Goal: Task Accomplishment & Management: Use online tool/utility

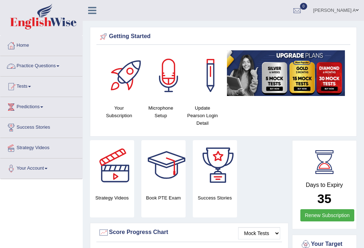
click at [59, 66] on span at bounding box center [57, 65] width 3 height 1
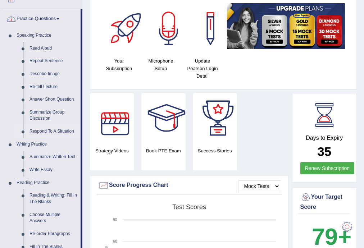
scroll to position [58, 0]
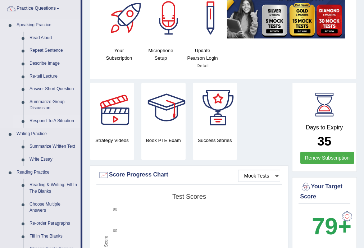
click at [63, 120] on link "Respond To A Situation" at bounding box center [53, 121] width 54 height 13
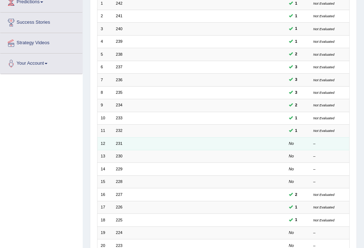
scroll to position [115, 0]
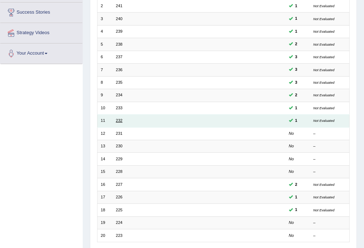
click at [121, 121] on link "232" at bounding box center [119, 120] width 6 height 4
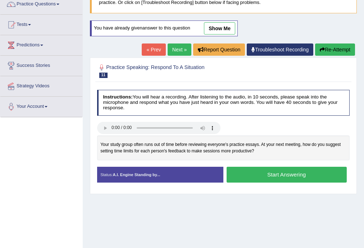
scroll to position [29, 0]
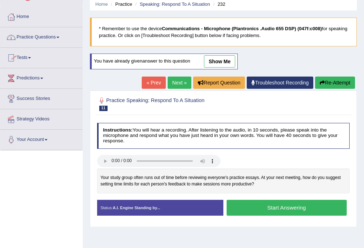
click at [59, 37] on span at bounding box center [57, 37] width 3 height 1
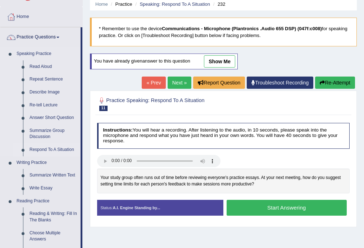
click at [61, 150] on link "Respond To A Situation" at bounding box center [53, 150] width 54 height 13
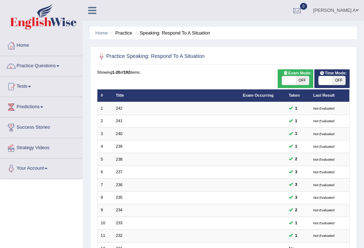
click at [301, 79] on span "OFF" at bounding box center [302, 80] width 13 height 9
checkbox input "true"
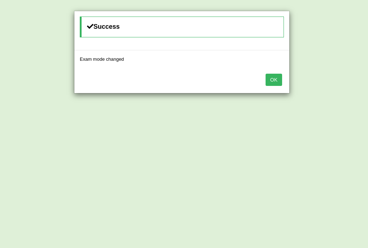
click at [275, 79] on button "OK" at bounding box center [274, 80] width 17 height 12
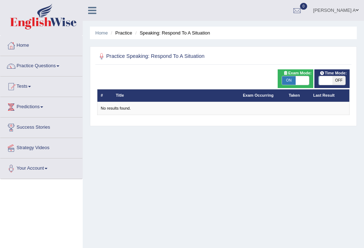
click at [340, 79] on span "OFF" at bounding box center [338, 80] width 13 height 9
checkbox input "true"
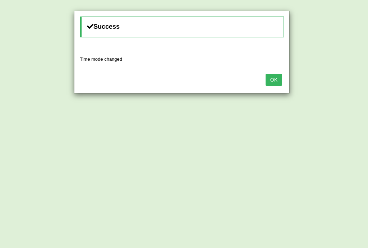
click at [276, 80] on button "OK" at bounding box center [274, 80] width 17 height 12
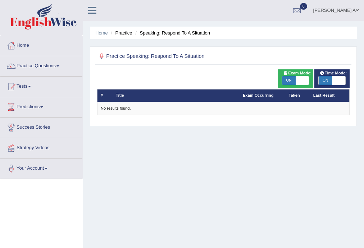
click at [286, 79] on span "ON" at bounding box center [288, 80] width 13 height 9
checkbox input "false"
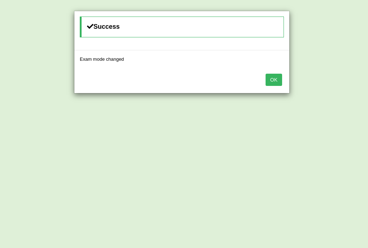
click at [327, 81] on div "Success Exam mode changed OK" at bounding box center [184, 124] width 368 height 248
drag, startPoint x: 276, startPoint y: 78, endPoint x: 295, endPoint y: 79, distance: 19.4
click at [275, 78] on button "OK" at bounding box center [274, 80] width 17 height 12
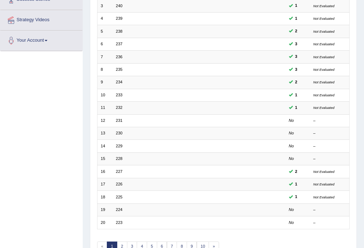
scroll to position [144, 0]
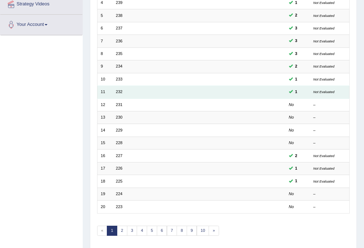
click at [119, 94] on td "232" at bounding box center [176, 92] width 127 height 13
click at [119, 91] on link "232" at bounding box center [119, 92] width 6 height 4
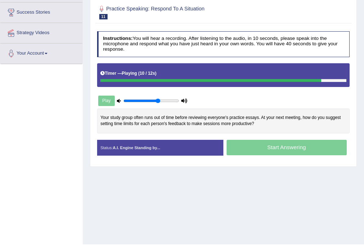
scroll to position [130, 0]
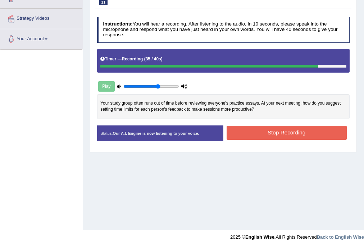
click at [286, 128] on button "Stop Recording" at bounding box center [287, 133] width 120 height 14
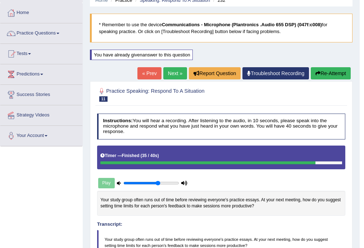
scroll to position [14, 0]
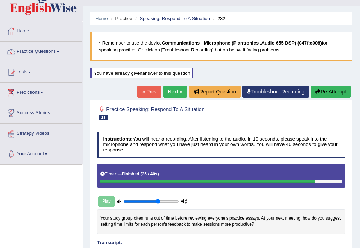
click at [176, 91] on link "Next »" at bounding box center [175, 92] width 24 height 12
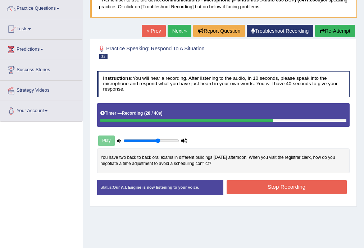
click at [261, 186] on button "Stop Recording" at bounding box center [287, 187] width 120 height 14
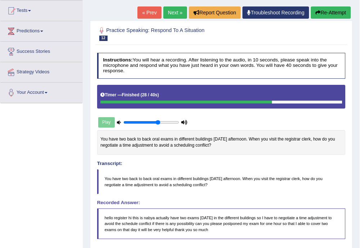
scroll to position [58, 0]
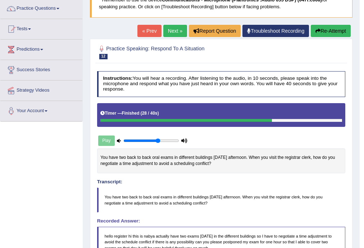
click at [328, 32] on button "Re-Attempt" at bounding box center [331, 31] width 40 height 12
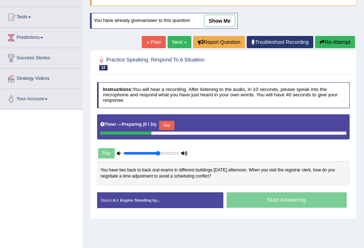
scroll to position [94, 0]
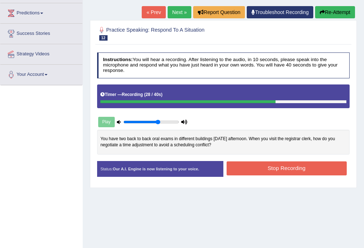
click at [298, 166] on button "Stop Recording" at bounding box center [287, 169] width 120 height 14
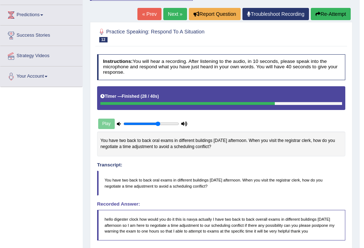
scroll to position [4, 0]
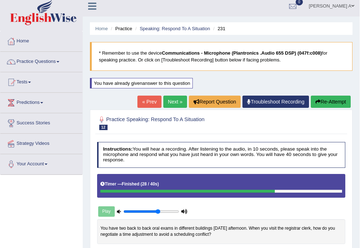
click at [178, 100] on link "Next »" at bounding box center [175, 102] width 24 height 12
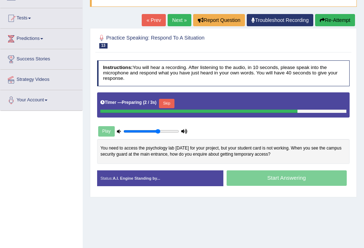
scroll to position [86, 0]
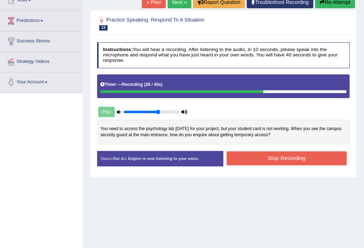
click at [275, 157] on button "Stop Recording" at bounding box center [287, 158] width 120 height 14
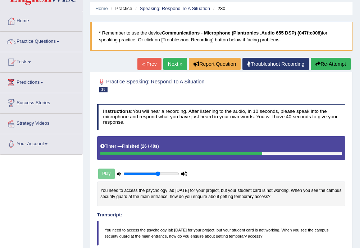
scroll to position [0, 0]
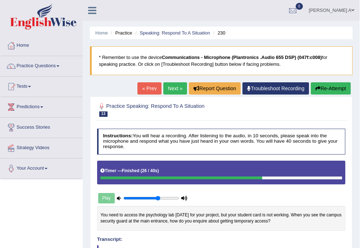
click at [174, 89] on link "Next »" at bounding box center [175, 88] width 24 height 12
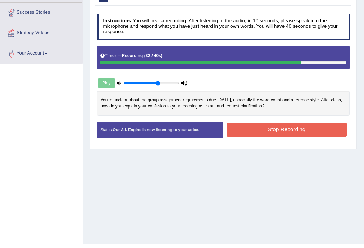
click at [254, 127] on button "Stop Recording" at bounding box center [287, 130] width 120 height 14
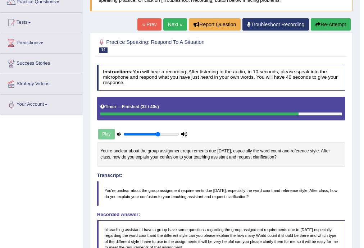
scroll to position [58, 0]
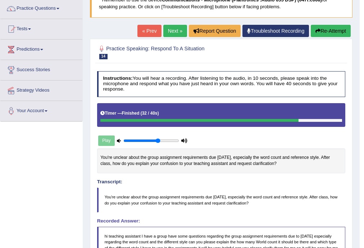
click at [177, 32] on link "Next »" at bounding box center [175, 31] width 24 height 12
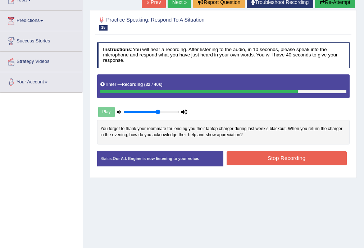
click at [278, 157] on button "Stop Recording" at bounding box center [287, 158] width 120 height 14
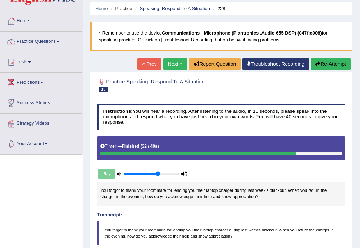
scroll to position [14, 0]
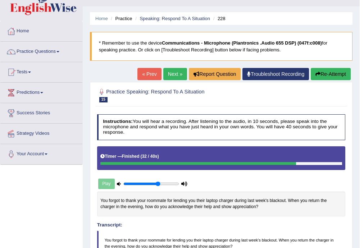
click at [328, 72] on button "Re-Attempt" at bounding box center [331, 74] width 40 height 12
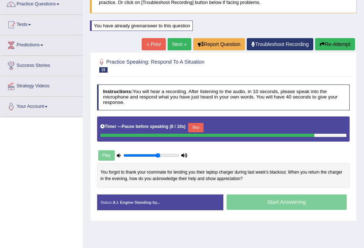
scroll to position [72, 0]
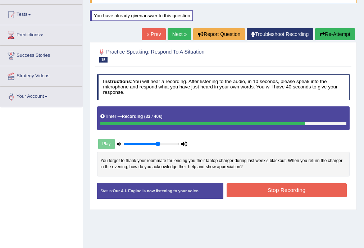
click at [292, 188] on button "Stop Recording" at bounding box center [287, 190] width 120 height 14
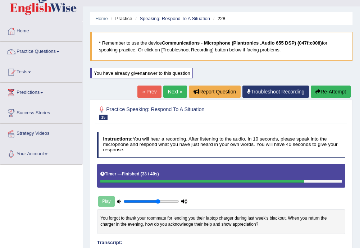
scroll to position [0, 0]
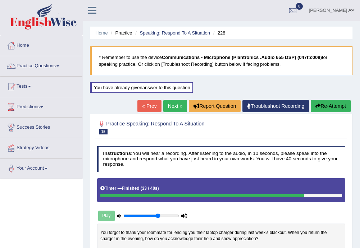
click at [170, 104] on link "Next »" at bounding box center [175, 106] width 24 height 12
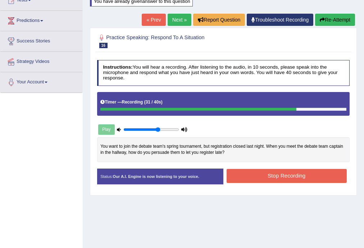
click at [260, 173] on button "Stop Recording" at bounding box center [287, 176] width 120 height 14
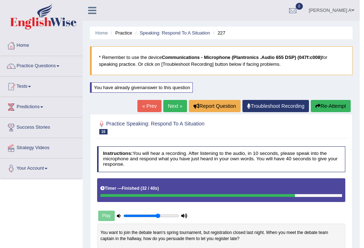
click at [173, 104] on link "Next »" at bounding box center [175, 106] width 24 height 12
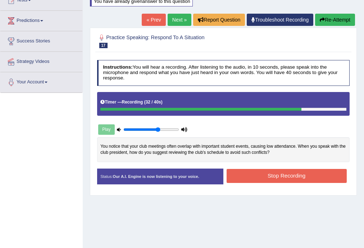
click at [253, 174] on button "Stop Recording" at bounding box center [287, 176] width 120 height 14
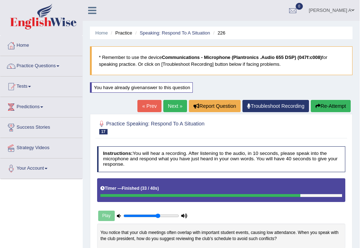
click at [60, 67] on link "Practice Questions" at bounding box center [41, 65] width 82 height 18
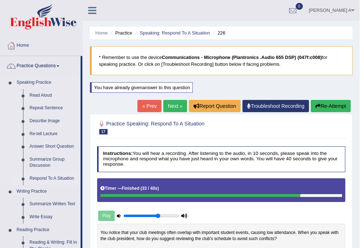
click at [65, 180] on link "Respond To A Situation" at bounding box center [53, 178] width 54 height 13
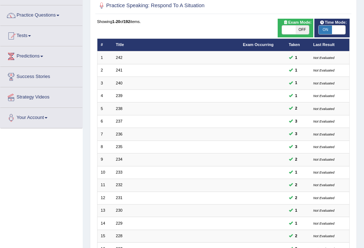
scroll to position [50, 0]
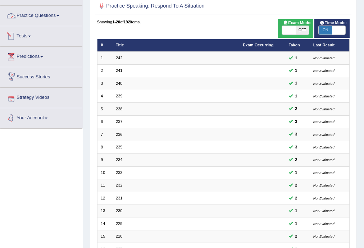
click at [59, 16] on link "Practice Questions" at bounding box center [41, 15] width 82 height 18
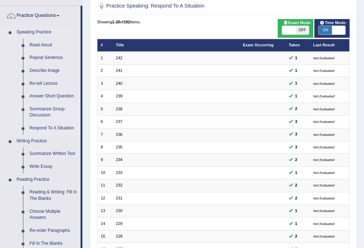
click at [57, 108] on link "Summarize Group Discussion" at bounding box center [53, 112] width 54 height 19
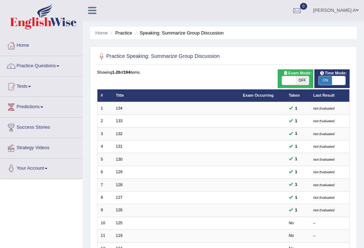
click at [305, 80] on span "OFF" at bounding box center [302, 80] width 13 height 9
checkbox input "true"
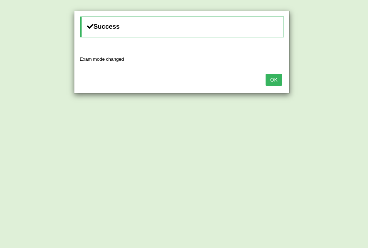
click at [272, 81] on button "OK" at bounding box center [274, 80] width 17 height 12
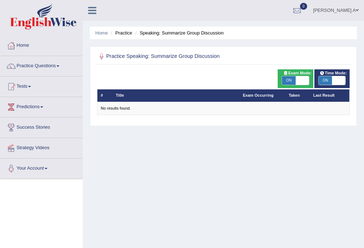
click at [287, 80] on span "ON" at bounding box center [288, 80] width 13 height 9
checkbox input "false"
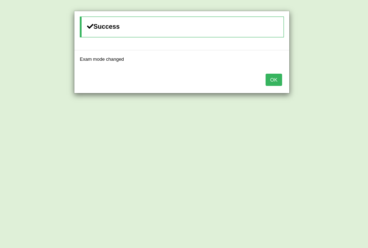
click at [275, 81] on button "OK" at bounding box center [274, 80] width 17 height 12
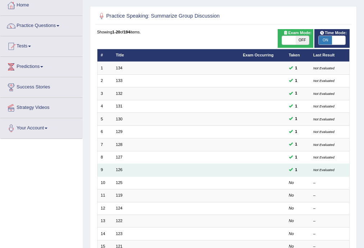
scroll to position [86, 0]
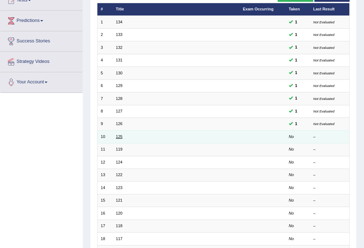
click at [117, 136] on link "125" at bounding box center [119, 137] width 6 height 4
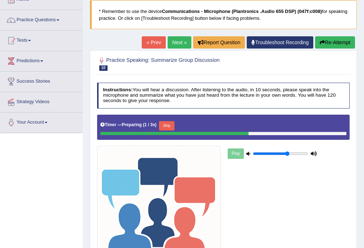
scroll to position [130, 0]
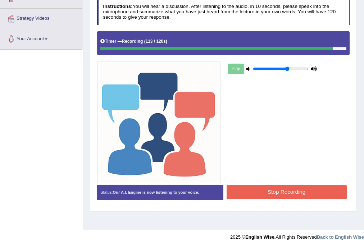
click at [314, 189] on button "Stop Recording" at bounding box center [287, 192] width 120 height 14
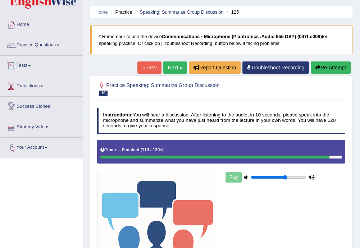
scroll to position [0, 0]
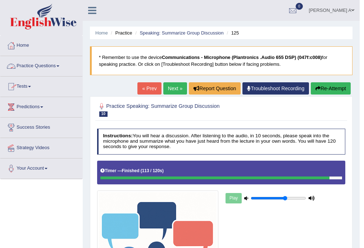
click at [59, 67] on link "Practice Questions" at bounding box center [41, 65] width 82 height 18
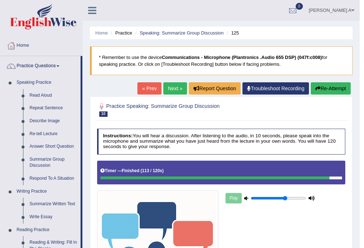
click at [171, 87] on link "Next »" at bounding box center [175, 88] width 24 height 12
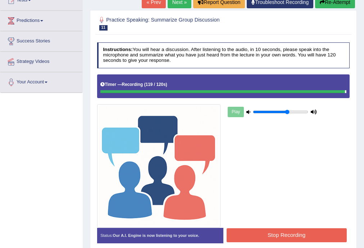
click at [282, 233] on button "Stop Recording" at bounding box center [287, 235] width 120 height 14
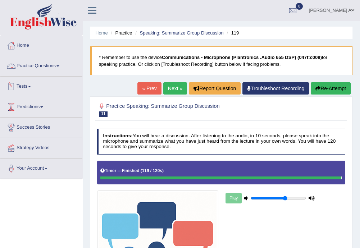
click at [62, 66] on link "Practice Questions" at bounding box center [41, 65] width 82 height 18
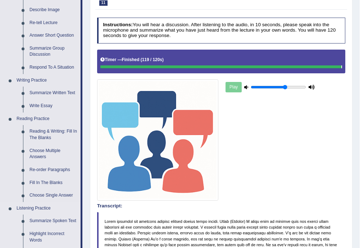
scroll to position [91, 0]
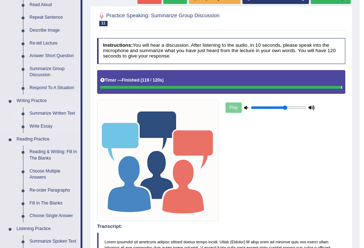
click at [64, 114] on link "Summarize Written Text" at bounding box center [53, 113] width 54 height 13
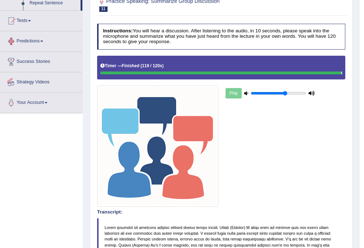
scroll to position [140, 0]
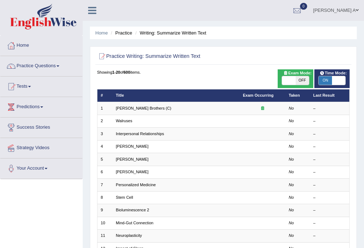
click at [307, 79] on span "OFF" at bounding box center [302, 80] width 13 height 9
checkbox input "true"
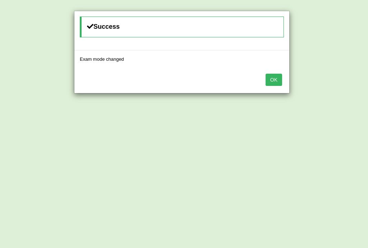
click at [277, 76] on button "OK" at bounding box center [274, 80] width 17 height 12
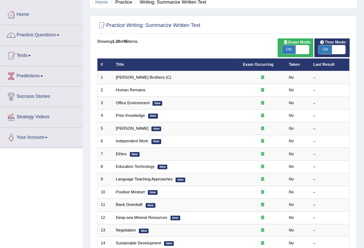
scroll to position [29, 0]
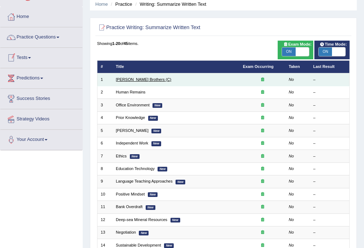
click at [140, 81] on link "[PERSON_NAME] Brothers (C)" at bounding box center [143, 79] width 55 height 4
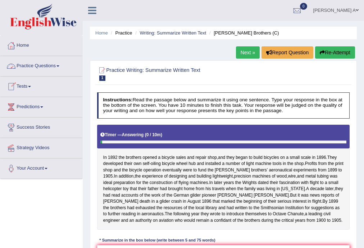
click at [59, 67] on link "Practice Questions" at bounding box center [41, 65] width 82 height 18
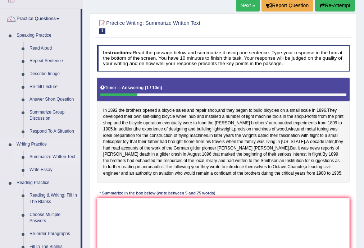
scroll to position [58, 0]
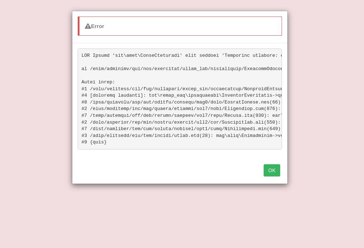
click at [273, 176] on button "OK" at bounding box center [272, 170] width 17 height 12
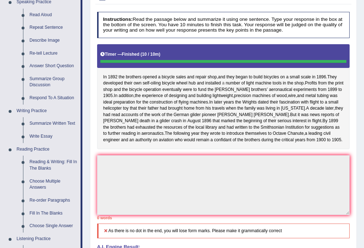
scroll to position [29, 0]
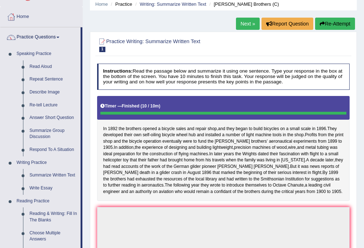
click at [331, 23] on button "Re-Attempt" at bounding box center [335, 24] width 40 height 12
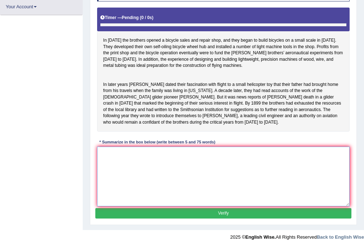
click at [188, 169] on textarea at bounding box center [223, 176] width 253 height 59
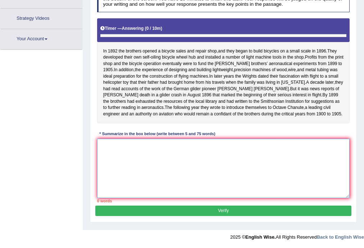
scroll to position [138, 0]
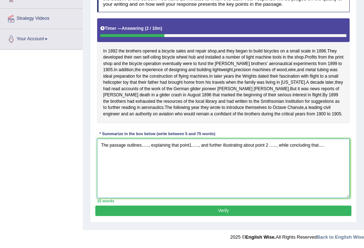
click at [149, 148] on textarea "The passage outlines......, explaining that point1......, and further illustrat…" at bounding box center [223, 168] width 253 height 59
click at [180, 147] on textarea "The passage outlines the journey of the wright, explaining that point1......, a…" at bounding box center [223, 168] width 253 height 59
click at [189, 148] on textarea "The passage outlines the journey of the Wright, explaining that point1......, a…" at bounding box center [223, 168] width 253 height 59
click at [256, 149] on textarea "The passage outlines the journey of the Wright brothers, explaining that point1…" at bounding box center [223, 168] width 253 height 59
click at [206, 148] on textarea "The passage outlines the journey of the Wright brothers, explaining that point …" at bounding box center [223, 168] width 253 height 59
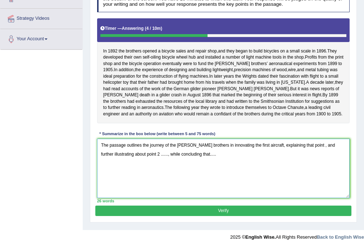
click at [301, 147] on textarea "The passage outlines the journey of the Wright brothers in innovating the first…" at bounding box center [223, 168] width 253 height 59
click at [178, 158] on textarea "The passage outlines the journey of the Wright brothers in innovating the first…" at bounding box center [223, 168] width 253 height 59
click at [255, 157] on textarea "The passage outlines the journey of the Wright brothers in innovating the first…" at bounding box center [223, 168] width 253 height 59
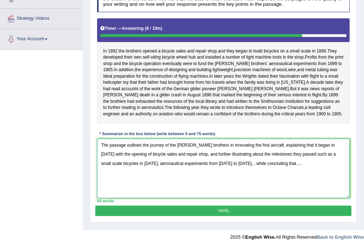
click at [201, 167] on textarea "The passage outlines the journey of the Wright brothers in innovating the first…" at bounding box center [223, 168] width 253 height 59
click at [204, 167] on textarea "The passage outlines the journey of the Wright brothers in innovating the first…" at bounding box center [223, 168] width 253 height 59
click at [203, 167] on textarea "The passage outlines the journey of the Wright brothers in innovating the first…" at bounding box center [223, 168] width 253 height 59
click at [203, 171] on textarea "The passage outlines the journey of the Wright brothers in innovating the first…" at bounding box center [223, 168] width 253 height 59
click at [209, 169] on textarea "The passage outlines the journey of the Wright brothers in innovating the first…" at bounding box center [223, 168] width 253 height 59
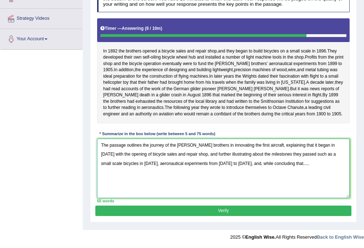
click at [210, 169] on textarea "The passage outlines the journey of the Wright brothers in innovating the first…" at bounding box center [223, 168] width 253 height 59
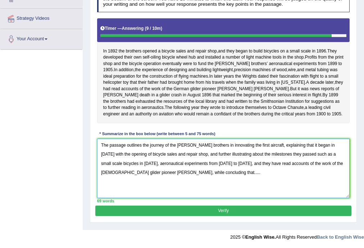
click at [168, 177] on textarea "The passage outlines the journey of the Wright brothers in innovating the first…" at bounding box center [223, 168] width 253 height 59
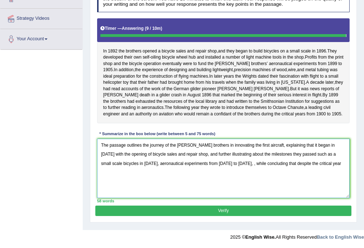
type textarea "The passage outlines the journey of the Wright brothers in innovating the first…"
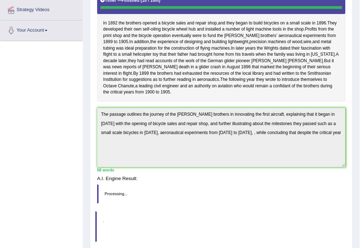
scroll to position [130, 0]
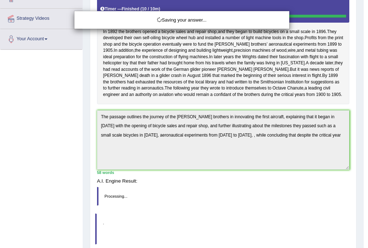
drag, startPoint x: 204, startPoint y: 166, endPoint x: 117, endPoint y: 177, distance: 87.8
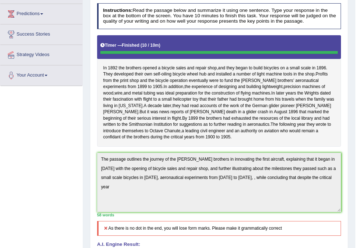
scroll to position [0, 0]
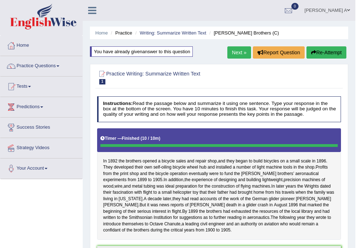
click at [324, 50] on button "Re-Attempt" at bounding box center [327, 52] width 40 height 12
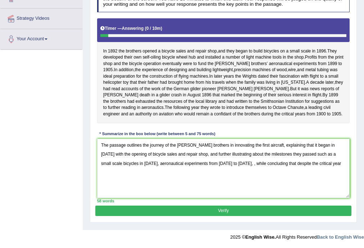
click at [117, 168] on textarea "The passage outlines the journey of the [PERSON_NAME] brothers in innovating th…" at bounding box center [223, 168] width 253 height 59
click at [215, 167] on textarea "The passage outlines the journey of the [PERSON_NAME] brothers in innovating th…" at bounding box center [223, 168] width 253 height 59
click at [299, 168] on textarea "The passage outlines the journey of the [PERSON_NAME] brothers in innovating th…" at bounding box center [223, 168] width 253 height 59
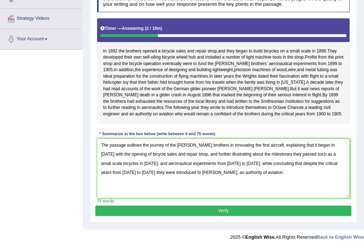
type textarea "The passage outlines the journey of the [PERSON_NAME] brothers in innovating th…"
click at [256, 213] on button "Verify" at bounding box center [223, 211] width 256 height 10
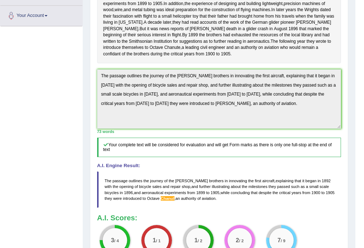
scroll to position [150, 0]
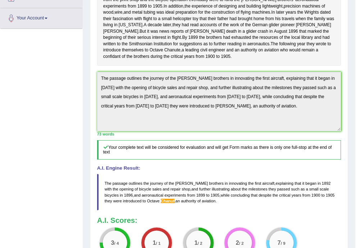
click at [85, 82] on div "Home Practice Writing: Summarize Written Text Wright Brothers (C) You have alre…" at bounding box center [219, 81] width 273 height 462
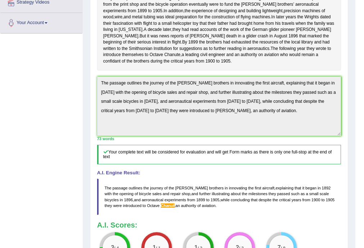
scroll to position [35, 0]
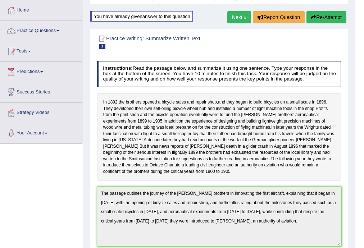
click at [330, 16] on button "Re-Attempt" at bounding box center [327, 17] width 40 height 12
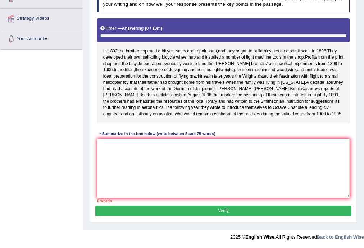
scroll to position [138, 0]
click at [207, 152] on textarea at bounding box center [223, 168] width 253 height 59
paste textarea "The passage outlines the journey of the [PERSON_NAME] brothers in innovating th…"
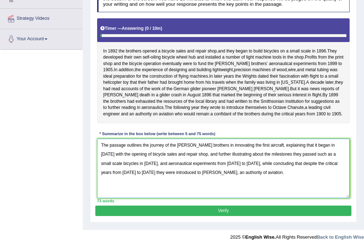
click at [154, 174] on textarea "The passage outlines the journey of the [PERSON_NAME] brothers in innovating th…" at bounding box center [223, 168] width 253 height 59
click at [164, 174] on textarea "The passage outlines the journey of the Wright brothers in innovating the first…" at bounding box center [223, 168] width 253 height 59
click at [165, 174] on textarea "The passage outlines the journey of the Wright brothers in innovating the first…" at bounding box center [223, 168] width 253 height 59
click at [154, 174] on textarea "The passage outlines the journey of the Wright brothers in innovating the first…" at bounding box center [223, 168] width 253 height 59
type textarea "The passage outlines the journey of the Wright brothers in innovating the first…"
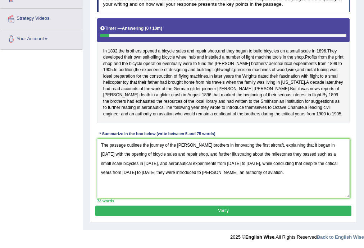
click at [195, 212] on button "Verify" at bounding box center [223, 211] width 256 height 10
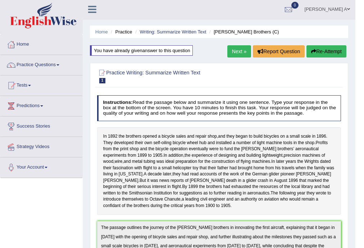
scroll to position [0, 0]
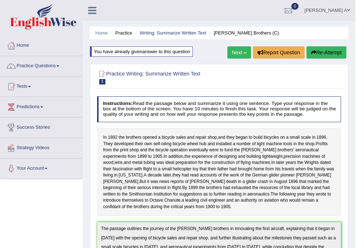
click at [335, 55] on button "Re-Attempt" at bounding box center [327, 52] width 40 height 12
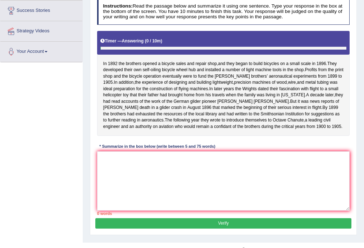
scroll to position [138, 0]
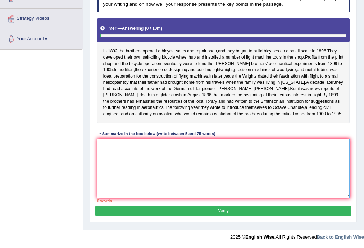
click at [214, 178] on textarea at bounding box center [223, 168] width 253 height 59
paste textarea "The passage outlines the journey of the [PERSON_NAME] brothers in innovating th…"
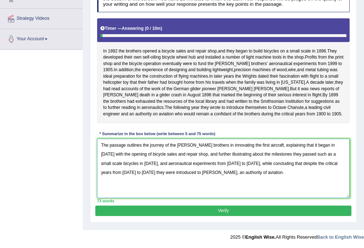
click at [165, 175] on textarea "The passage outlines the journey of the [PERSON_NAME] brothers in innovating th…" at bounding box center [223, 168] width 253 height 59
click at [154, 175] on textarea "The passage outlines the journey of the [PERSON_NAME] brothers in innovating th…" at bounding box center [223, 168] width 253 height 59
type textarea "The passage outlines the journey of the [PERSON_NAME] brothers in innovating th…"
click at [218, 214] on button "Verify" at bounding box center [223, 211] width 256 height 10
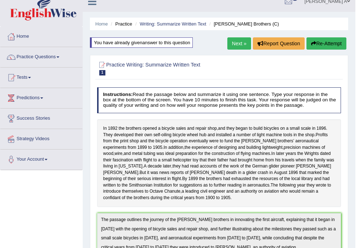
scroll to position [0, 0]
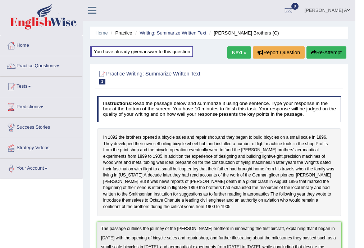
click at [318, 48] on button "Re-Attempt" at bounding box center [327, 52] width 40 height 12
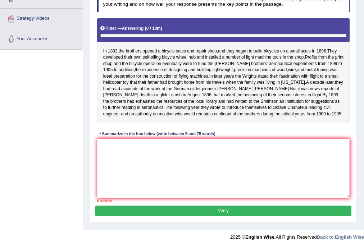
scroll to position [138, 0]
click at [185, 169] on textarea at bounding box center [223, 168] width 253 height 59
paste textarea "The passage outlines the journey of the Wright brothers in innovating the first…"
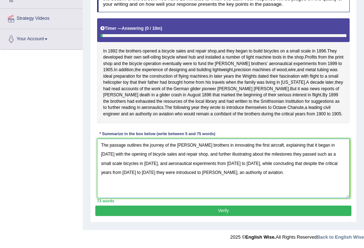
click at [167, 176] on textarea "The passage outlines the journey of the Wright brothers in innovating the first…" at bounding box center [223, 168] width 253 height 59
type textarea "The passage outlines the journey of the Wright brothers in innovating the first…"
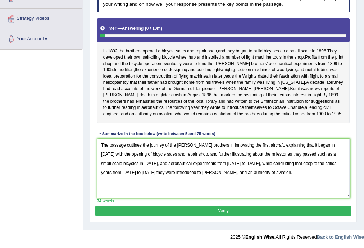
click at [220, 213] on button "Verify" at bounding box center [223, 211] width 256 height 10
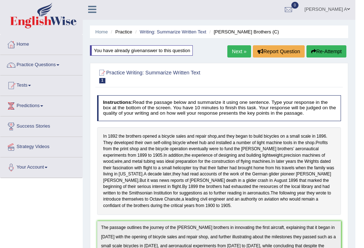
scroll to position [0, 0]
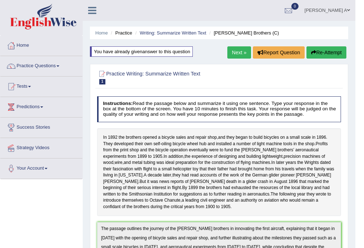
click at [338, 48] on button "Re-Attempt" at bounding box center [327, 52] width 40 height 12
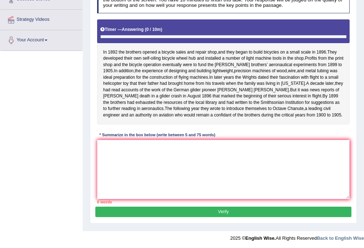
scroll to position [138, 0]
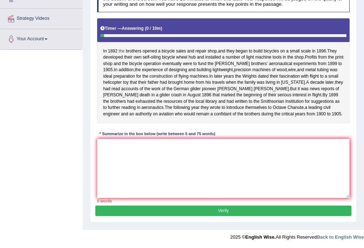
drag, startPoint x: 103, startPoint y: 41, endPoint x: 123, endPoint y: 41, distance: 20.5
click at [123, 41] on div "In [DATE] the brothers opened a bicycle sales and repair shop , and they began …" at bounding box center [223, 70] width 253 height 105
click at [138, 154] on textarea at bounding box center [223, 168] width 253 height 59
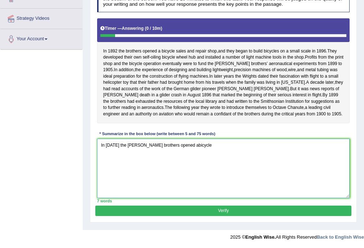
click at [171, 147] on textarea "In [DATE] the [PERSON_NAME] brothers opened abicycle" at bounding box center [223, 168] width 253 height 59
click at [190, 148] on textarea "In [DATE] the [PERSON_NAME] brothers opened a bicycle" at bounding box center [223, 168] width 253 height 59
click at [229, 148] on textarea "In [DATE] the [PERSON_NAME] brothers opened a bicycle sales and repair shop on …" at bounding box center [223, 168] width 253 height 59
click at [228, 148] on textarea "In [DATE] the [PERSON_NAME] brothers opened a bicycle sales and repair shop on …" at bounding box center [223, 168] width 253 height 59
click at [318, 147] on textarea "In [DATE] the [PERSON_NAME] brothers opened a bicycle sales and repair shop,and…" at bounding box center [223, 168] width 253 height 59
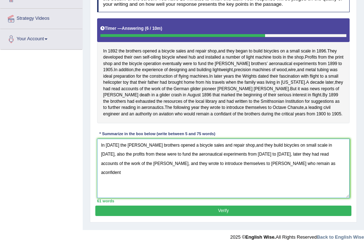
click at [273, 166] on textarea "In [DATE] the [PERSON_NAME] brothers opened a bicycle sales and repair shop,and…" at bounding box center [223, 168] width 253 height 59
click at [300, 166] on textarea "In 1892 the Wright brothers opened a bicycle sales and repair shop,and they bui…" at bounding box center [223, 168] width 253 height 59
click at [287, 167] on textarea "In 1892 the Wright brothers opened a bicycle sales and repair shop,and they bui…" at bounding box center [223, 168] width 253 height 59
click at [300, 168] on textarea "In 1892 the Wright brothers opened a bicycle sales and repair shop,and they bui…" at bounding box center [223, 168] width 253 height 59
type textarea "In [DATE] the [PERSON_NAME] brothers opened a bicycle sales and repair shop,and…"
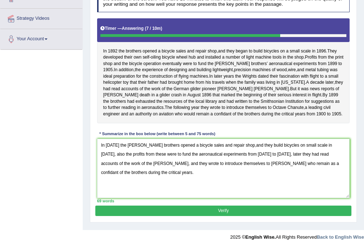
click at [266, 213] on button "Verify" at bounding box center [223, 211] width 256 height 10
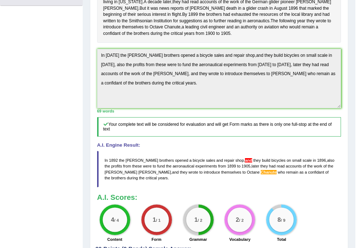
scroll to position [208, 0]
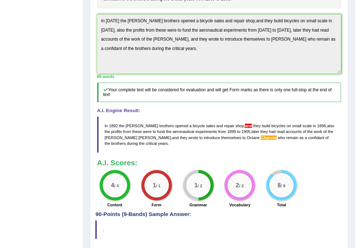
drag, startPoint x: 129, startPoint y: 154, endPoint x: 104, endPoint y: 140, distance: 29.3
click at [104, 140] on blockquote "In 1892 the Wright brothers opened a bicycle sales and repair shop , and they b…" at bounding box center [219, 135] width 244 height 36
drag, startPoint x: 123, startPoint y: 149, endPoint x: 135, endPoint y: 109, distance: 41.5
click at [109, 141] on blockquote "In 1892 the Wright brothers opened a bicycle sales and repair shop , and they b…" at bounding box center [219, 135] width 244 height 36
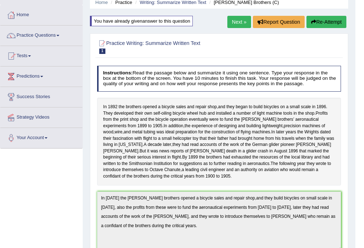
scroll to position [6, 0]
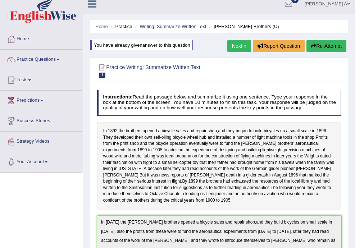
click at [321, 44] on button "Re-Attempt" at bounding box center [327, 46] width 40 height 12
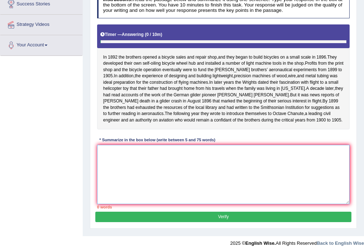
scroll to position [123, 0]
paste textarea "In [DATE] the [PERSON_NAME] brothers opened a bicycle sales and repair shop,and…"
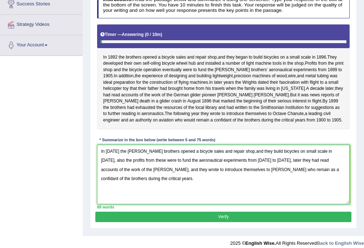
click at [236, 163] on textarea "In [DATE] the [PERSON_NAME] brothers opened a bicycle sales and repair shop,and…" at bounding box center [223, 174] width 253 height 59
click at [229, 164] on textarea "In [DATE] the [PERSON_NAME] brothers opened a bicycle sales and repair shop,and…" at bounding box center [223, 174] width 253 height 59
type textarea "In [DATE] the [PERSON_NAME] brothers opened a bicycle sales and repair shop, an…"
click at [248, 222] on button "Verify" at bounding box center [223, 217] width 256 height 10
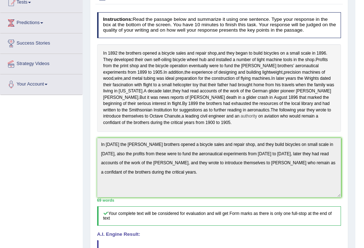
scroll to position [35, 0]
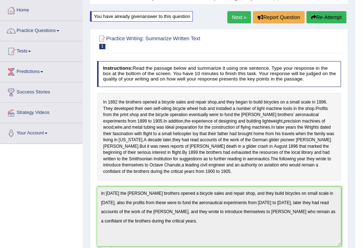
click at [323, 13] on button "Re-Attempt" at bounding box center [327, 17] width 40 height 12
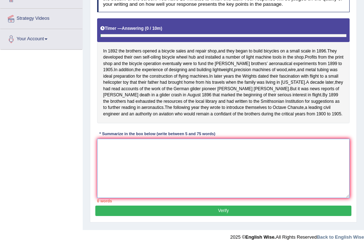
click at [209, 154] on textarea at bounding box center [223, 168] width 253 height 59
paste textarea "In 1892 the Wright brothers opened a bicycle sales and repair shop,and they bui…"
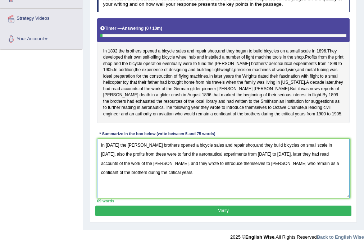
click at [241, 167] on textarea "In 1892 the Wright brothers opened a bicycle sales and repair shop,and they bui…" at bounding box center [223, 168] width 253 height 59
type textarea "In 1892 the Wright brothers opened a bicycle sales and repair shop,and they bui…"
click at [250, 215] on button "Verify" at bounding box center [223, 211] width 256 height 10
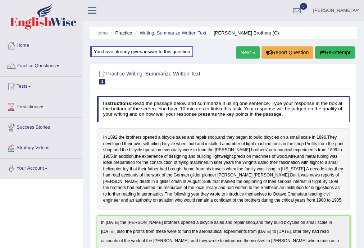
click at [329, 53] on button "Re-Attempt" at bounding box center [335, 52] width 40 height 12
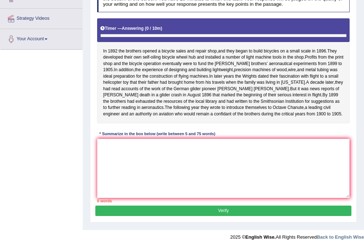
scroll to position [138, 0]
click at [190, 162] on textarea at bounding box center [223, 168] width 253 height 59
paste textarea "In [DATE] the [PERSON_NAME] brothers opened a bicycle sales and repair shop,and…"
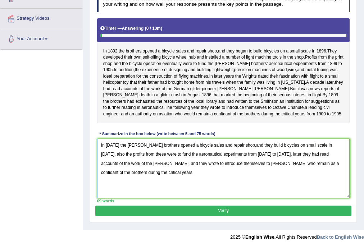
click at [229, 147] on textarea "In [DATE] the [PERSON_NAME] brothers opened a bicycle sales and repair shop,and…" at bounding box center [223, 168] width 253 height 59
drag, startPoint x: 240, startPoint y: 166, endPoint x: 225, endPoint y: 166, distance: 15.5
click at [225, 166] on textarea "In 1892 the Wright brothers opened a bicycle sales and repair shop, and they bu…" at bounding box center [223, 168] width 253 height 59
type textarea "In 1892 the Wright brothers opened a bicycle sales and repair shop, and they bu…"
click at [242, 213] on button "Verify" at bounding box center [223, 211] width 256 height 10
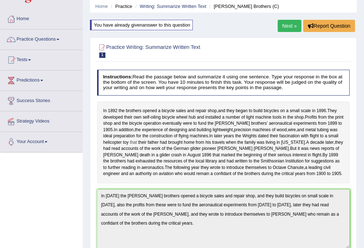
scroll to position [0, 0]
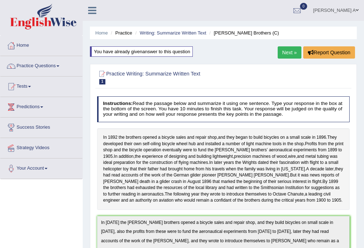
click at [291, 53] on link "Next »" at bounding box center [290, 52] width 24 height 12
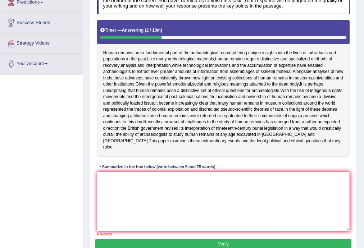
scroll to position [115, 0]
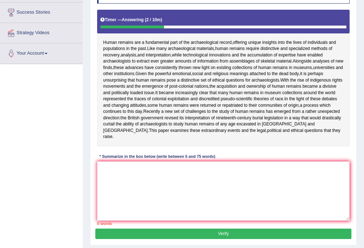
drag, startPoint x: 104, startPoint y: 44, endPoint x: 134, endPoint y: 44, distance: 30.2
click at [134, 44] on div "Human remains are a fundamental part of the archaeological record , offering un…" at bounding box center [223, 78] width 253 height 137
click at [144, 190] on textarea at bounding box center [223, 191] width 253 height 59
click at [146, 187] on textarea at bounding box center [223, 191] width 253 height 59
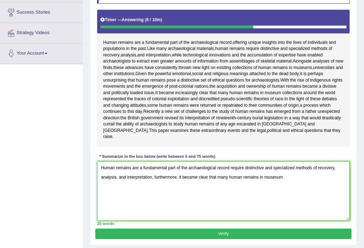
click at [276, 181] on textarea "Human remains are a fundamental part of the archaeological record require disti…" at bounding box center [223, 191] width 253 height 59
click at [288, 181] on textarea "Human remains are a fundamental part of the archaeological record require disti…" at bounding box center [223, 191] width 253 height 59
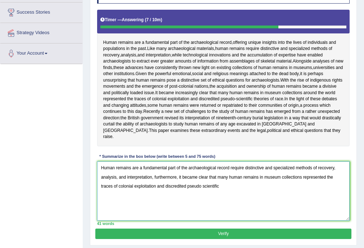
click at [203, 191] on textarea "Human remains are a fundamental part of the archaeological record require disti…" at bounding box center [223, 191] width 253 height 59
click at [220, 192] on textarea "Human remains are a fundamental part of the archaeological record require disti…" at bounding box center [223, 191] width 253 height 59
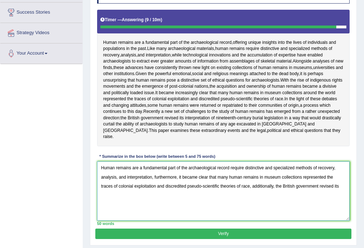
click at [273, 192] on textarea "Human remains are a fundamental part of the archaeological record require disti…" at bounding box center [223, 191] width 253 height 59
drag, startPoint x: 274, startPoint y: 193, endPoint x: 252, endPoint y: 193, distance: 21.6
click at [252, 193] on textarea "Human remains are a fundamental part of the archaeological record require disti…" at bounding box center [223, 191] width 253 height 59
click at [127, 203] on textarea "Human remains are a fundamental part of the archaeological record require disti…" at bounding box center [223, 191] width 253 height 59
type textarea "Human remains are a fundamental part of the archaeological record require disti…"
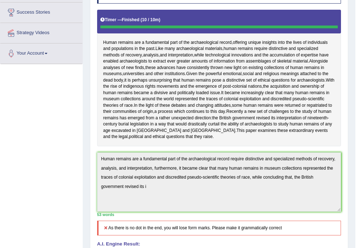
click at [93, 163] on div "Practice Writing: Summarize Written Text 2 Human Remains Instructions: Read the…" at bounding box center [219, 163] width 258 height 437
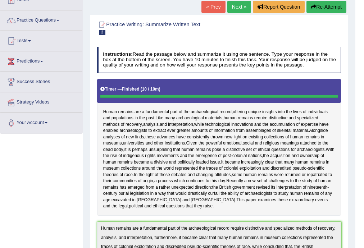
scroll to position [0, 0]
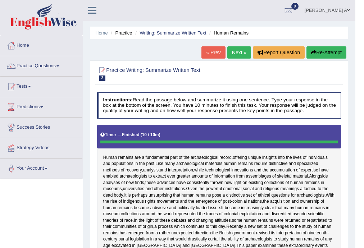
click at [327, 50] on button "Re-Attempt" at bounding box center [327, 52] width 40 height 12
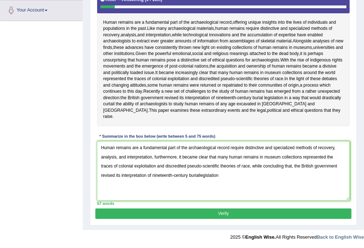
click at [199, 174] on textarea "Human remains are a fundamental part of the archaeological record require disti…" at bounding box center [223, 170] width 253 height 59
click at [227, 176] on textarea "Human remains are a fundamental part of the archaeological record require disti…" at bounding box center [223, 170] width 253 height 59
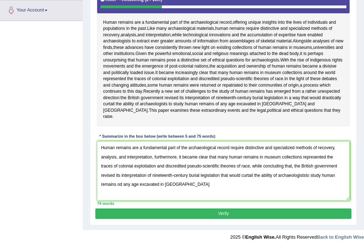
click at [142, 147] on textarea "Human remains are a fundamental part of the archaeological record require disti…" at bounding box center [223, 170] width 253 height 59
click at [186, 185] on textarea "Human remains are fundamental part of the archaeological record require distinc…" at bounding box center [223, 170] width 253 height 59
type textarea "Human remains are fundamental part of the archaeological record require distinc…"
click at [247, 213] on button "Verify" at bounding box center [223, 214] width 256 height 10
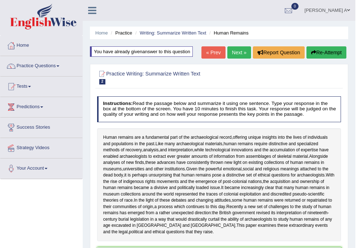
click at [327, 50] on button "Re-Attempt" at bounding box center [327, 52] width 40 height 12
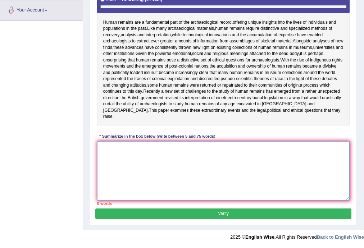
click at [231, 164] on textarea at bounding box center [223, 170] width 253 height 59
paste textarea "Human remains are fundamental part of the archaeological record require distinc…"
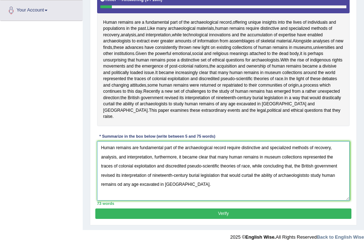
click at [306, 174] on textarea "Human remains are fundamental part of the archaeological record require distinc…" at bounding box center [223, 170] width 253 height 59
click at [121, 184] on textarea "Human remains are fundamental part of the archaeological record require distinc…" at bounding box center [223, 170] width 253 height 59
type textarea "Human remains are fundamental part of the archaeological record require distinc…"
click at [235, 213] on button "Verify" at bounding box center [223, 214] width 256 height 10
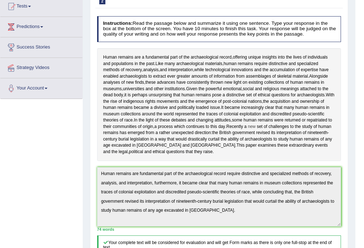
scroll to position [9, 0]
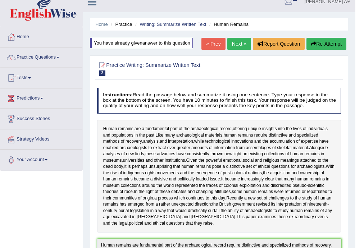
click at [236, 44] on link "Next »" at bounding box center [239, 44] width 24 height 12
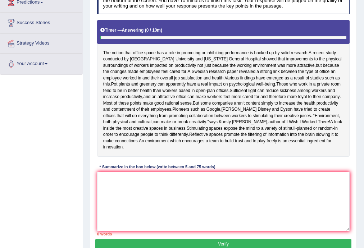
scroll to position [86, 0]
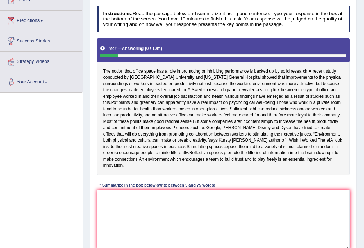
click at [318, 190] on div "Instructions: Read the passage below and summarize it using one sentence. Type …" at bounding box center [223, 130] width 256 height 254
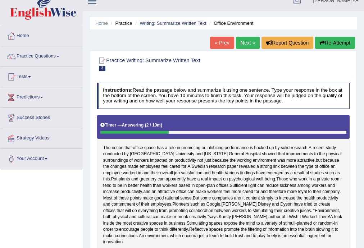
scroll to position [0, 0]
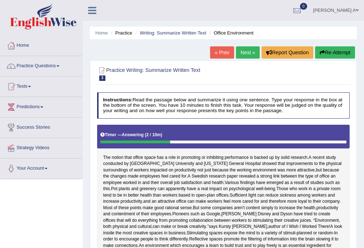
click at [217, 52] on link "« Prev" at bounding box center [222, 52] width 24 height 12
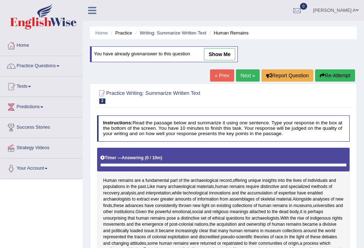
click at [227, 58] on link "show me" at bounding box center [219, 54] width 31 height 12
type textarea "Human remains are fundamental part of the archaeological record require distinc…"
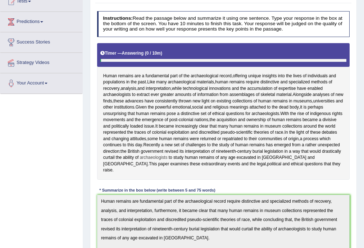
scroll to position [13, 0]
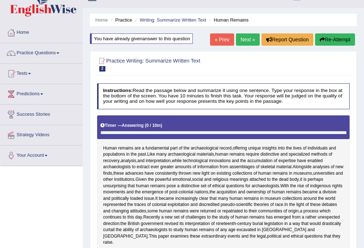
click at [348, 37] on button "Re-Attempt" at bounding box center [335, 39] width 40 height 12
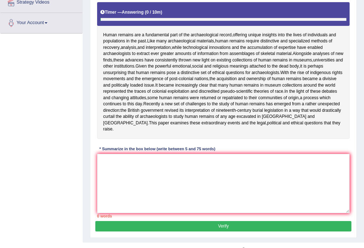
scroll to position [164, 0]
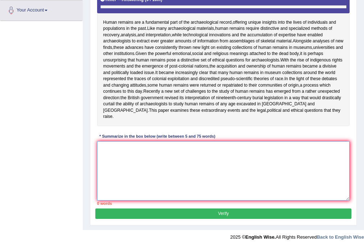
click at [167, 157] on textarea at bounding box center [223, 170] width 253 height 59
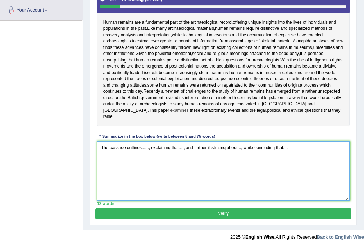
scroll to position [135, 0]
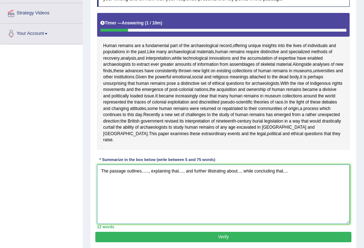
drag, startPoint x: 148, startPoint y: 177, endPoint x: 144, endPoint y: 177, distance: 4.7
click at [144, 177] on textarea "The passage outlines......, explaining that...., and further illistrating about…" at bounding box center [223, 194] width 253 height 59
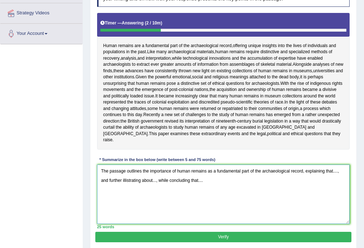
click at [337, 177] on textarea "The passage outlines the importance of human remains as a fundamental part of t…" at bounding box center [223, 194] width 253 height 59
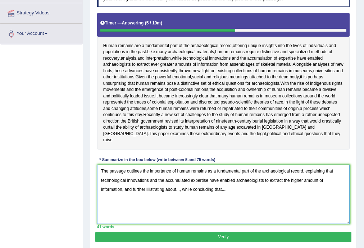
click at [178, 196] on textarea "The passage outlines the importance of human remains as a fundamental part of t…" at bounding box center [223, 194] width 253 height 59
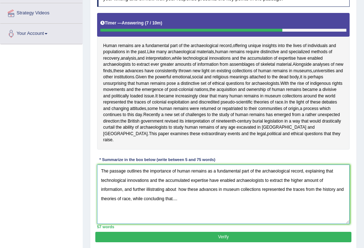
click at [186, 204] on textarea "The passage outlines the importance of human remains as a fundamental part of t…" at bounding box center [223, 194] width 253 height 59
drag, startPoint x: 174, startPoint y: 204, endPoint x: 179, endPoint y: 205, distance: 5.2
click at [179, 205] on textarea "The passage outlines the importance of human remains as a fundamental part of t…" at bounding box center [223, 194] width 253 height 59
click at [239, 202] on textarea "The passage outlines the importance of human remains as a fundamental part of t…" at bounding box center [223, 194] width 253 height 59
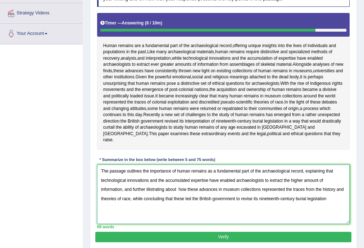
click at [258, 205] on textarea "The passage outlines the importance of human remains as a fundamental part of t…" at bounding box center [223, 194] width 253 height 59
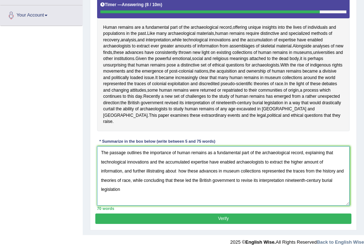
scroll to position [164, 0]
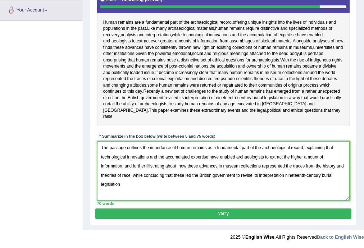
click at [135, 191] on textarea "The passage outlines the importance of human remains as a fundamental part of t…" at bounding box center [223, 170] width 253 height 59
type textarea "The passage outlines the importance of human remains as a fundamental part of t…"
click at [199, 211] on button "Verify" at bounding box center [223, 214] width 256 height 10
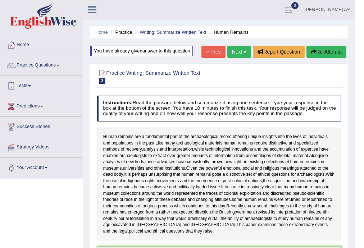
scroll to position [0, 0]
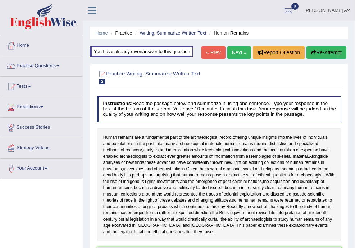
click at [324, 53] on button "Re-Attempt" at bounding box center [327, 52] width 40 height 12
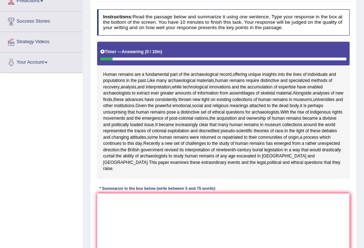
scroll to position [29, 0]
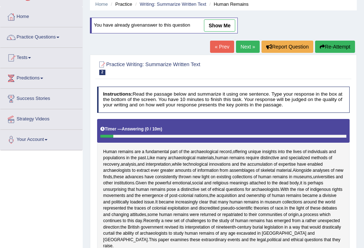
click at [250, 45] on link "Next »" at bounding box center [248, 47] width 24 height 12
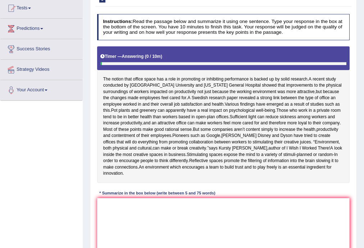
scroll to position [115, 0]
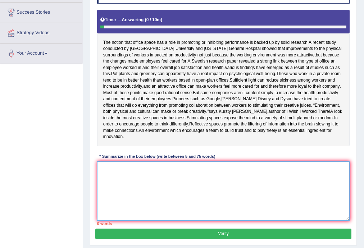
click at [148, 206] on textarea at bounding box center [223, 191] width 253 height 59
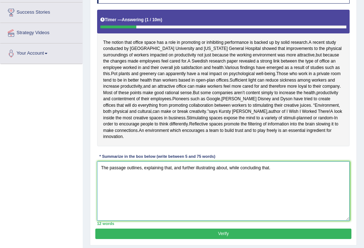
click at [142, 174] on textarea "The passage outlines, explaining that, and further illustrating about, while co…" at bounding box center [223, 191] width 253 height 59
click at [214, 174] on textarea "The passage outlines the environment of office space has arole , explaining tha…" at bounding box center [223, 191] width 253 height 59
click at [222, 173] on textarea "The passage outlines the environment of office space has a role , explaining th…" at bounding box center [223, 191] width 253 height 59
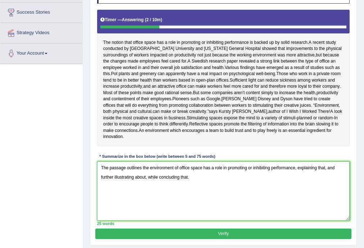
click at [325, 174] on textarea "The passage outlines the environment of office space has a role in promoting or…" at bounding box center [223, 191] width 253 height 59
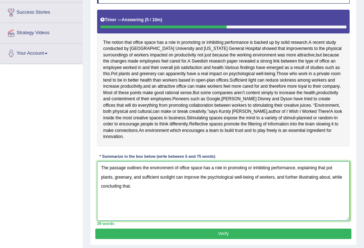
click at [330, 183] on textarea "The passage outlines the environment of office space has a role in promoting or…" at bounding box center [223, 191] width 253 height 59
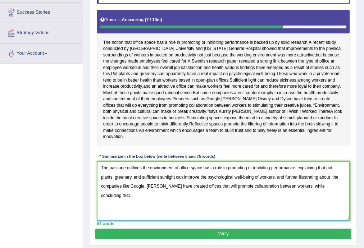
click at [341, 191] on textarea "The passage outlines the environment of office space has a role in promoting or…" at bounding box center [223, 191] width 253 height 59
click at [342, 192] on textarea "The passage outlines the environment of office space has a role in promoting or…" at bounding box center [223, 191] width 253 height 59
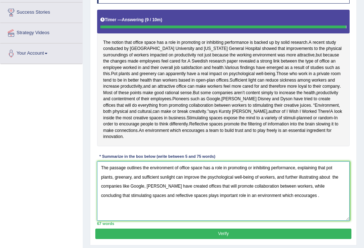
type textarea "The passage outlines the environment of office space has a role in promoting or…"
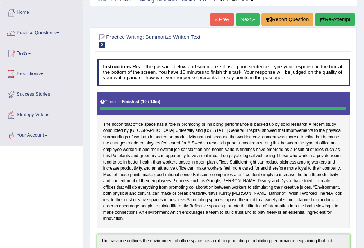
scroll to position [29, 0]
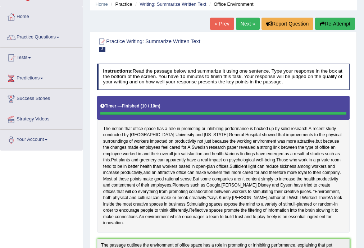
click at [336, 22] on button "Re-Attempt" at bounding box center [335, 24] width 40 height 12
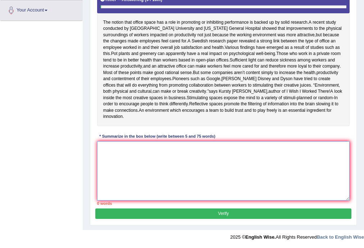
paste textarea "The passage outlines the environment of office space has a role in promoting or…"
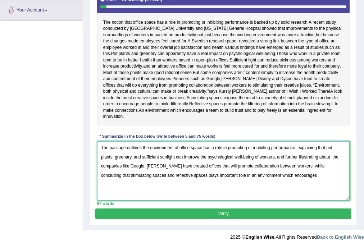
click at [263, 176] on textarea "The passage outlines the environment of office space has a role in promoting or…" at bounding box center [223, 170] width 253 height 59
click at [293, 176] on textarea "The passage outlines the environment of office space has a role in promoting or…" at bounding box center [223, 170] width 253 height 59
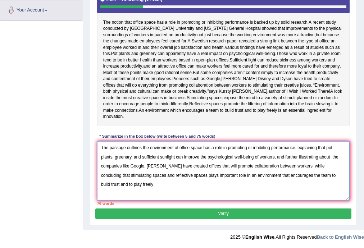
click at [284, 176] on textarea "The passage outlines the environment of office space has a role in promoting or…" at bounding box center [223, 170] width 253 height 59
click at [251, 175] on textarea "The passage outlines the environment of office space has a role in promoting or…" at bounding box center [223, 170] width 253 height 59
click at [278, 176] on textarea "The passage outlines the environment of office space has a role in promoting or…" at bounding box center [223, 170] width 253 height 59
click at [281, 175] on textarea "The passage outlines the environment of office space has a role in promoting or…" at bounding box center [223, 170] width 253 height 59
click at [279, 174] on textarea "The passage outlines the environment of office space has a role in promoting or…" at bounding box center [223, 170] width 253 height 59
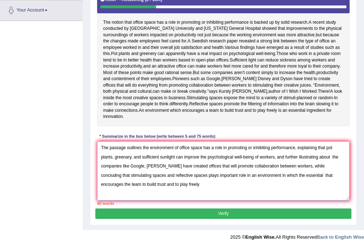
click at [276, 176] on textarea "The passage outlines the environment of office space has a role in promoting or…" at bounding box center [223, 170] width 253 height 59
click at [292, 176] on textarea "The passage outlines the environment of office space has a role in promoting or…" at bounding box center [223, 170] width 253 height 59
click at [208, 184] on textarea "The passage outlines the environment of office space has a role in promoting or…" at bounding box center [223, 170] width 253 height 59
click at [131, 185] on textarea "The passage outlines the environment of office space has a role in promoting or…" at bounding box center [223, 170] width 253 height 59
click at [340, 176] on textarea "The passage outlines the environment of office space has a role in promoting or…" at bounding box center [223, 170] width 253 height 59
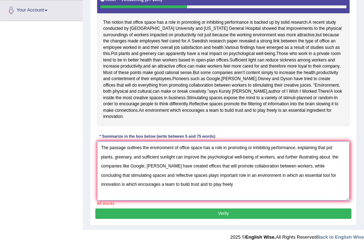
click at [201, 187] on textarea "The passage outlines the environment of office space has a role in promoting or…" at bounding box center [223, 170] width 253 height 59
type textarea "The passage outlines the environment of office space has a role in promoting or…"
click at [217, 214] on button "Verify" at bounding box center [223, 214] width 256 height 10
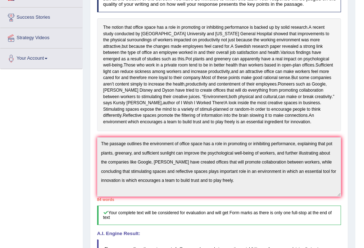
scroll to position [101, 0]
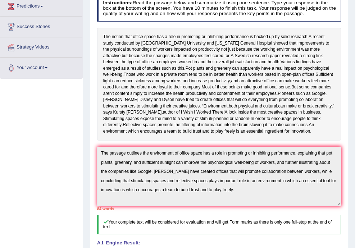
click at [96, 162] on div "Instructions: Read the passage below and summarize it using one sentence. Type …" at bounding box center [218, 170] width 247 height 357
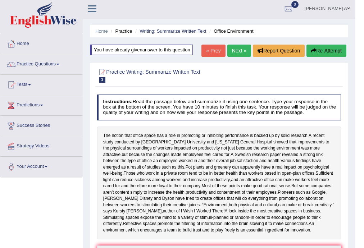
scroll to position [0, 0]
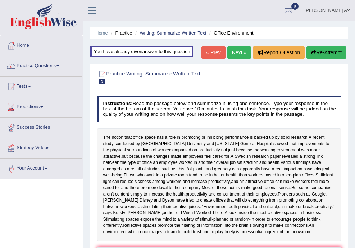
click at [321, 53] on button "Re-Attempt" at bounding box center [327, 52] width 40 height 12
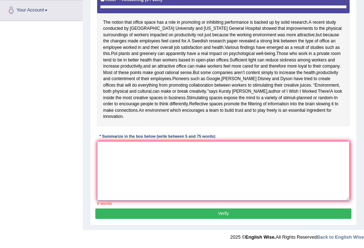
click at [239, 152] on textarea at bounding box center [223, 170] width 253 height 59
paste textarea "The passage outlines the environment of office space has a role in promoting or…"
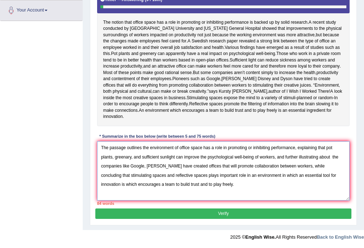
drag, startPoint x: 200, startPoint y: 184, endPoint x: 81, endPoint y: 183, distance: 119.1
click at [81, 183] on div "Toggle navigation Home Practice Questions Speaking Practice Read Aloud Repeat S…" at bounding box center [182, 43] width 364 height 403
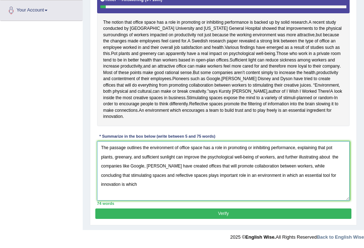
click at [137, 176] on textarea "The passage outlines the environment of office space has a role in promoting or…" at bounding box center [223, 170] width 253 height 59
click at [201, 175] on textarea "The passage outlines the environment of office space has a role in promoting or…" at bounding box center [223, 170] width 253 height 59
click at [173, 174] on textarea "The passage outlines the environment of office space has a role in promoting or…" at bounding box center [223, 170] width 253 height 59
drag, startPoint x: 318, startPoint y: 177, endPoint x: 305, endPoint y: 177, distance: 13.0
click at [305, 177] on textarea "The passage outlines the environment of office space has a role in promoting or…" at bounding box center [223, 170] width 253 height 59
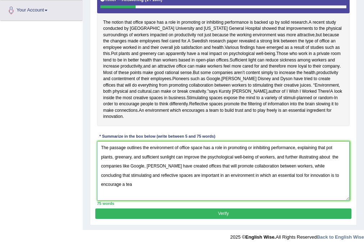
drag, startPoint x: 165, startPoint y: 176, endPoint x: 193, endPoint y: 176, distance: 28.1
click at [193, 176] on textarea "The passage outlines the environment of office space has a role in promoting or…" at bounding box center [223, 170] width 253 height 59
click at [168, 176] on textarea "The passage outlines the environment of office space has a role in promoting or…" at bounding box center [223, 170] width 253 height 59
click at [229, 176] on textarea "The passage outlines the environment of office space has a role in promoting or…" at bounding box center [223, 170] width 253 height 59
drag, startPoint x: 237, startPoint y: 176, endPoint x: 340, endPoint y: 176, distance: 102.2
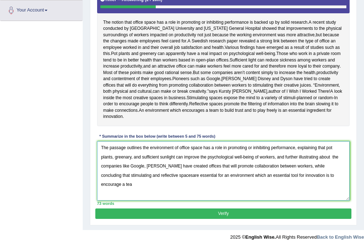
click at [340, 176] on textarea "The passage outlines the environment of office space has a role in promoting or…" at bounding box center [223, 170] width 253 height 59
type textarea "The passage outlines the environment of office space has a role in promoting or…"
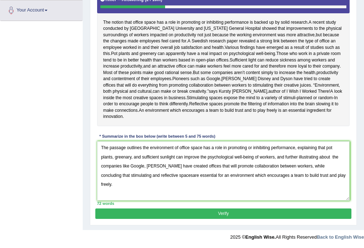
click at [272, 214] on button "Verify" at bounding box center [223, 214] width 256 height 10
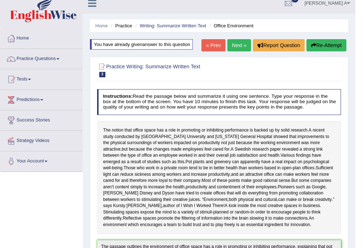
scroll to position [3, 0]
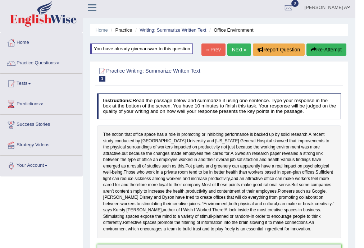
click at [323, 48] on button "Re-Attempt" at bounding box center [327, 50] width 40 height 12
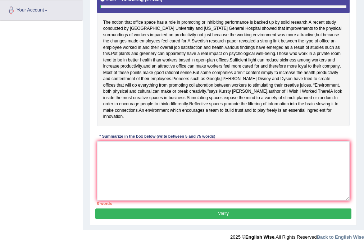
click at [188, 165] on textarea at bounding box center [223, 170] width 253 height 59
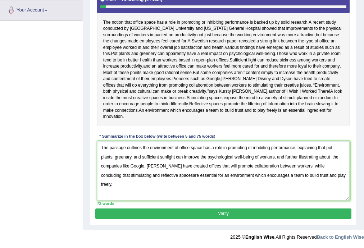
click at [128, 155] on textarea "The passage outlines the environment of office space has a role in promoting or…" at bounding box center [223, 170] width 253 height 59
click at [332, 156] on textarea "The passage outlines the environment of office space has a role in promoting or…" at bounding box center [223, 170] width 253 height 59
click at [343, 165] on textarea "The passage outlines the environment of office space has a role in promoting or…" at bounding box center [223, 170] width 253 height 59
click at [342, 165] on textarea "The passage outlines the environment of office space has a role in promoting or…" at bounding box center [223, 170] width 253 height 59
click at [163, 177] on textarea "The passage outlines the environment of office space has a role in promoting or…" at bounding box center [223, 170] width 253 height 59
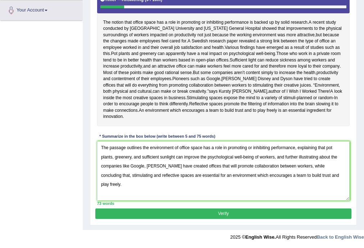
type textarea "The passage outlines the environment of office space has a role in promoting or…"
click at [230, 213] on button "Verify" at bounding box center [223, 214] width 256 height 10
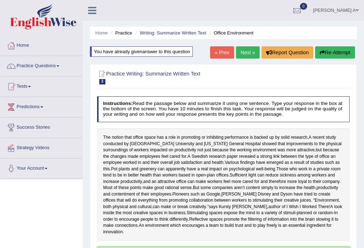
click at [245, 52] on link "Next »" at bounding box center [248, 52] width 24 height 12
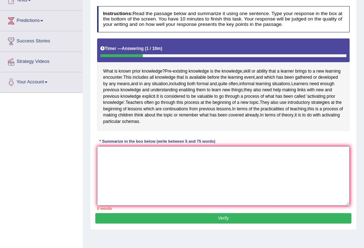
click at [211, 183] on textarea at bounding box center [223, 175] width 253 height 59
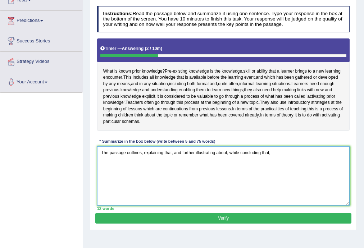
click at [141, 157] on textarea "The passage outlines, explaining that, and further illustrating about, while co…" at bounding box center [223, 175] width 253 height 59
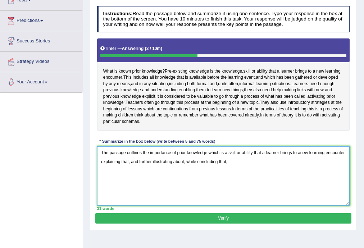
click at [301, 158] on textarea "The passage outlines the importance of prior knowledge which is a skill or abil…" at bounding box center [223, 175] width 253 height 59
click at [150, 167] on textarea "The passage outlines the importance of prior knowledge which is a skill or abil…" at bounding box center [223, 175] width 253 height 59
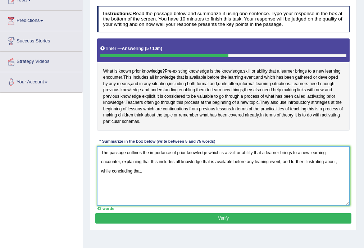
click at [335, 168] on textarea "The passage outlines the importance of prior knowledge which is a skill or abil…" at bounding box center [223, 175] width 253 height 59
click at [254, 167] on textarea "The passage outlines the importance of prior knowledge which is a skill or abil…" at bounding box center [223, 175] width 253 height 59
click at [279, 165] on textarea "The passage outlines the importance of prior knowledge which is a skill or abil…" at bounding box center [223, 175] width 253 height 59
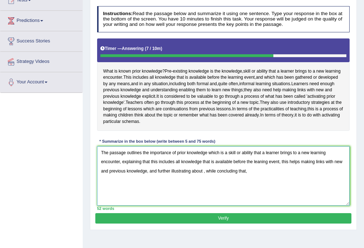
click at [203, 177] on textarea "The passage outlines the importance of prior knowledge which is a skill or abil…" at bounding box center [223, 175] width 253 height 59
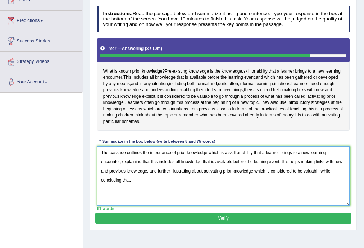
click at [318, 176] on textarea "The passage outlines the importance of prior knowledge which is a skill or abil…" at bounding box center [223, 175] width 253 height 59
click at [129, 185] on textarea "The passage outlines the importance of prior knowledge which is a skill or abil…" at bounding box center [223, 175] width 253 height 59
click at [133, 186] on textarea "The passage outlines the importance of prior knowledge which is a skill or abil…" at bounding box center [223, 175] width 253 height 59
type textarea "The passage outlines the importance of prior knowledge which is a skill or abil…"
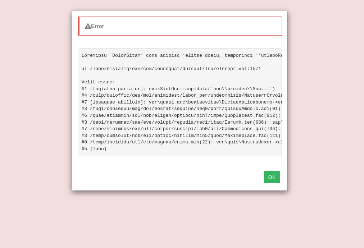
click at [272, 177] on button "OK" at bounding box center [272, 177] width 17 height 12
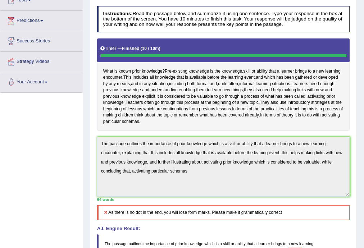
scroll to position [115, 0]
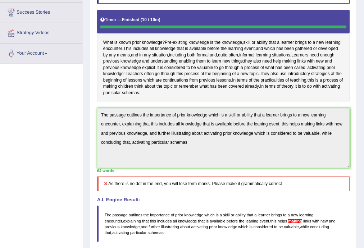
click at [96, 122] on div "Instructions: Read the passage below and summarize it using one sentence. Type …" at bounding box center [223, 112] width 256 height 276
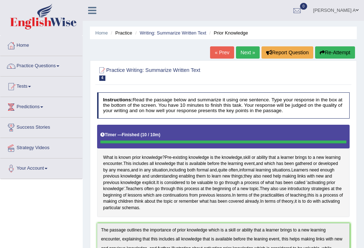
click at [327, 50] on button "Re-Attempt" at bounding box center [335, 52] width 40 height 12
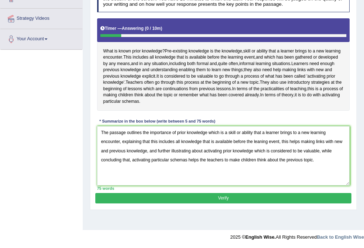
type textarea "The passage outlines the importance of prior knowledge which is a skill or abil…"
click at [241, 204] on button "Verify" at bounding box center [223, 198] width 256 height 10
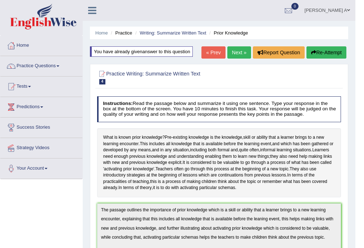
click at [313, 53] on icon "button" at bounding box center [313, 52] width 5 height 5
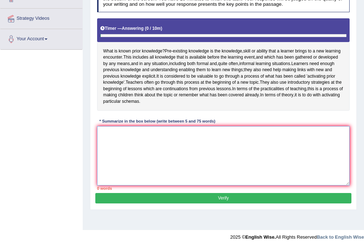
scroll to position [130, 0]
paste textarea "The passage outlines the importance of prior knowledge which is a skill or abil…"
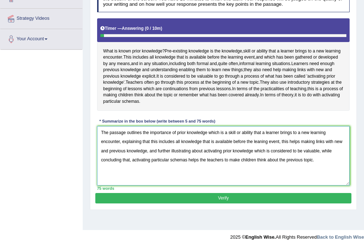
click at [300, 148] on textarea "The passage outlines the importance of prior knowledge which is a skill or abil…" at bounding box center [223, 155] width 253 height 59
type textarea "The passage outlines the importance of prior knowledge which is a skill or abil…"
click at [287, 203] on button "Verify" at bounding box center [223, 198] width 256 height 10
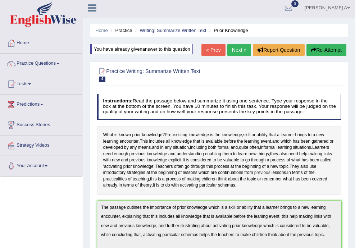
scroll to position [0, 0]
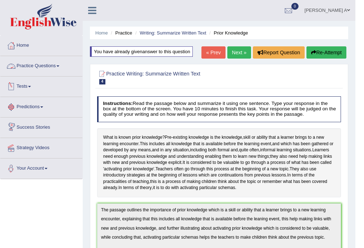
click at [60, 68] on link "Practice Questions" at bounding box center [41, 65] width 82 height 18
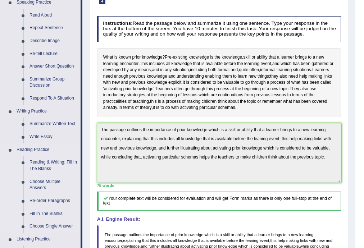
scroll to position [86, 0]
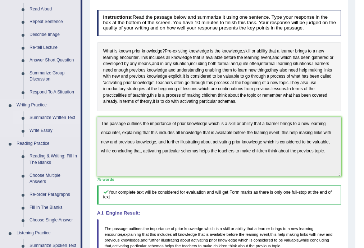
click at [58, 119] on link "Summarize Written Text" at bounding box center [53, 118] width 54 height 13
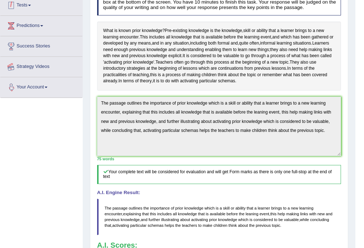
scroll to position [140, 0]
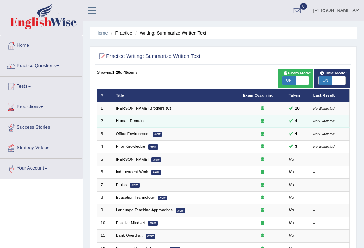
click at [134, 121] on link "Human Remains" at bounding box center [131, 121] width 30 height 4
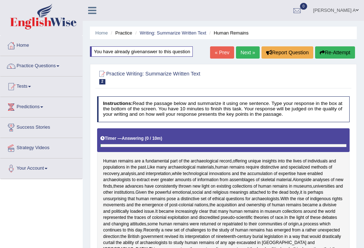
click at [249, 53] on link "Next »" at bounding box center [248, 52] width 24 height 12
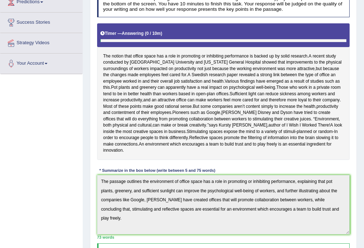
scroll to position [29, 0]
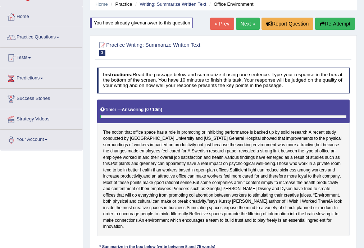
click at [340, 20] on button "Re-Attempt" at bounding box center [335, 24] width 40 height 12
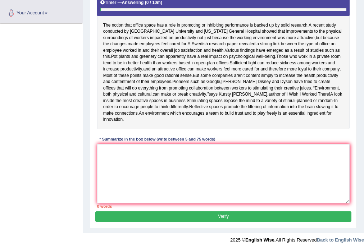
scroll to position [164, 0]
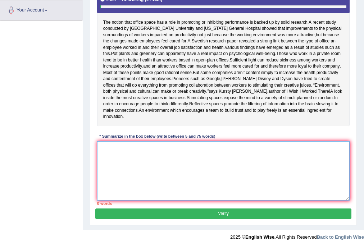
click at [225, 183] on textarea at bounding box center [223, 170] width 253 height 59
paste textarea "The passage outlines the environment of office space has a role in promoting or…"
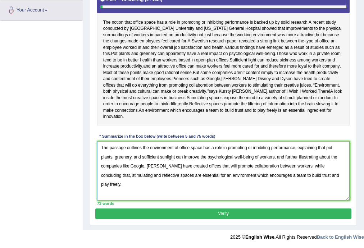
click at [203, 147] on textarea "The passage outlines the environment of office space has a role in promoting or…" at bounding box center [223, 170] width 253 height 59
type textarea "The passage outlines the environment of office space which has a role in promot…"
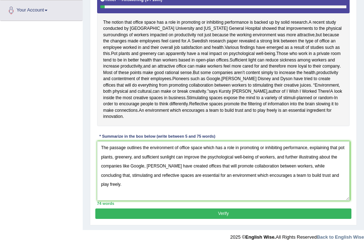
click at [245, 213] on button "Verify" at bounding box center [223, 214] width 256 height 10
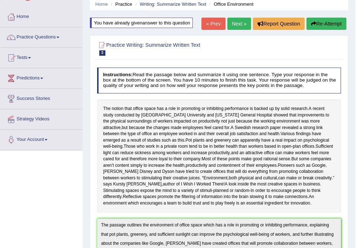
scroll to position [29, 0]
click at [59, 37] on span at bounding box center [57, 37] width 3 height 1
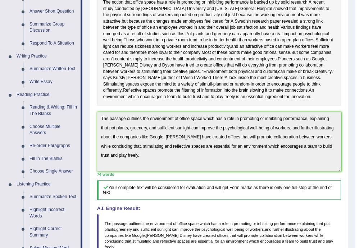
scroll to position [144, 0]
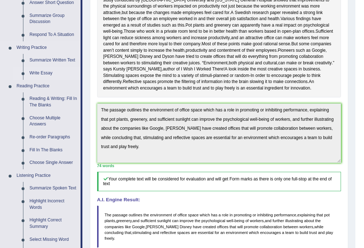
click at [47, 73] on link "Write Essay" at bounding box center [53, 73] width 54 height 13
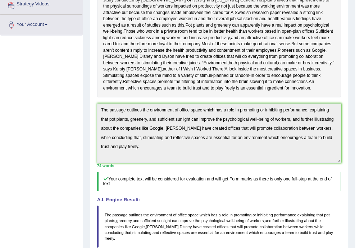
scroll to position [162, 0]
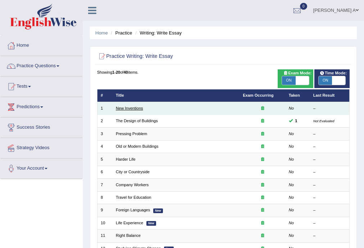
click at [140, 109] on link "New Inventions" at bounding box center [129, 108] width 27 height 4
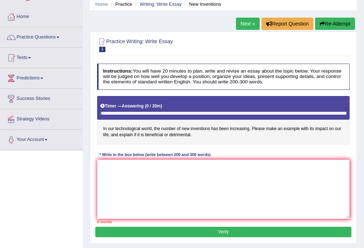
click at [246, 23] on link "Next »" at bounding box center [248, 24] width 24 height 12
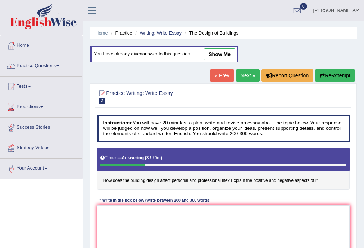
click at [218, 76] on link "« Prev" at bounding box center [222, 75] width 24 height 12
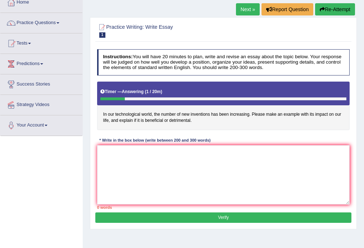
scroll to position [130, 0]
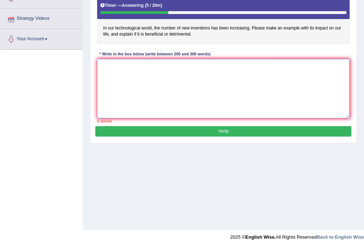
click at [128, 65] on textarea at bounding box center [223, 88] width 253 height 59
type textarea "eeeew"
click at [156, 133] on button "Verify" at bounding box center [223, 131] width 256 height 10
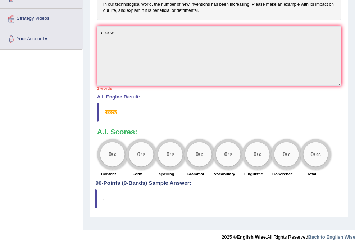
click at [165, 182] on h4 "90-Points (9-Bands) Sample Answer:" at bounding box center [218, 73] width 247 height 228
click at [163, 182] on h4 "90-Points (9-Bands) Sample Answer:" at bounding box center [218, 73] width 247 height 228
click at [180, 183] on h4 "90-Points (9-Bands) Sample Answer:" at bounding box center [218, 73] width 247 height 228
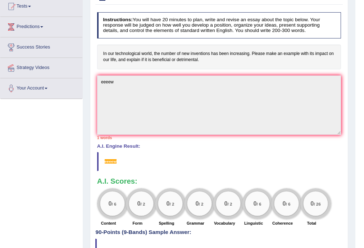
scroll to position [86, 0]
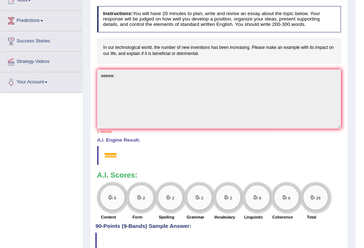
click at [88, 77] on div "Home Practice Writing: Write Essay New Inventions Next » Report Question Re-Att…" at bounding box center [219, 94] width 273 height 360
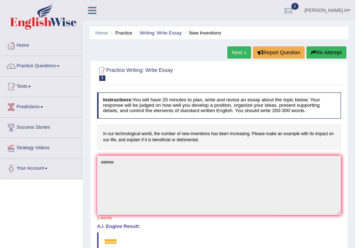
click at [316, 50] on button "Re-Attempt" at bounding box center [327, 52] width 40 height 12
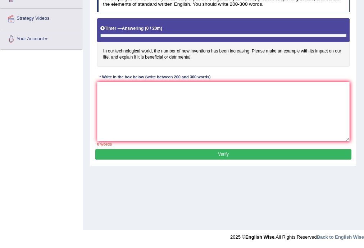
scroll to position [101, 0]
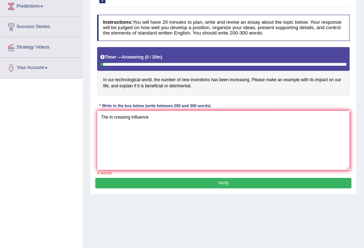
click at [114, 116] on textarea "The in creasing influence" at bounding box center [223, 140] width 253 height 59
click at [155, 118] on textarea "The increasing influence" at bounding box center [223, 140] width 253 height 59
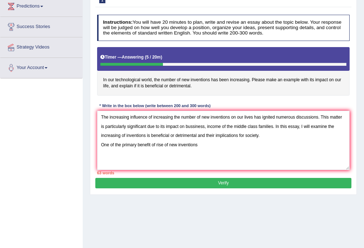
click at [177, 144] on textarea "The increasing influence of increasing the number of new inventions on our live…" at bounding box center [223, 140] width 253 height 59
click at [208, 145] on textarea "The increasing influence of increasing the number of new inventions on our live…" at bounding box center [223, 140] width 253 height 59
click at [226, 144] on textarea "The increasing influence of increasing the number of new inventions on our live…" at bounding box center [223, 140] width 253 height 59
click at [205, 144] on textarea "The increasing influence of increasing the number of new inventions on our live…" at bounding box center [223, 140] width 253 height 59
click at [233, 142] on textarea "The increasing influence of increasing the number of new inventions on our live…" at bounding box center [223, 140] width 253 height 59
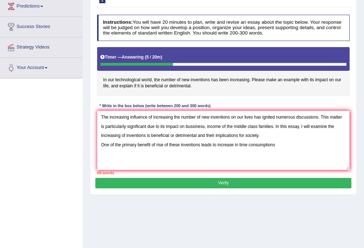
click at [276, 144] on textarea "The increasing influence of increasing the number of new inventions on our live…" at bounding box center [223, 140] width 253 height 59
click at [108, 152] on textarea "The increasing influence of increasing the number of new inventions on our live…" at bounding box center [223, 140] width 253 height 59
click at [135, 153] on textarea "The increasing influence of increasing the number of new inventions on our live…" at bounding box center [223, 140] width 253 height 59
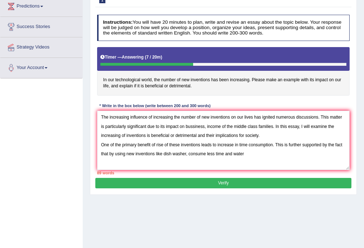
click at [223, 153] on textarea "The increasing influence of increasing the number of new inventions on our live…" at bounding box center [223, 140] width 253 height 59
click at [248, 153] on textarea "The increasing influence of increasing the number of new inventions on our live…" at bounding box center [223, 140] width 253 height 59
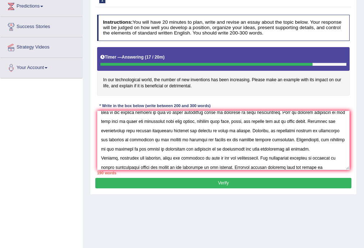
scroll to position [49, 0]
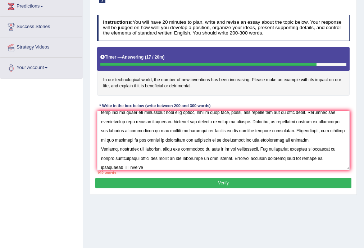
drag, startPoint x: 231, startPoint y: 157, endPoint x: 144, endPoint y: 162, distance: 86.5
click at [144, 162] on textarea at bounding box center [223, 140] width 253 height 59
click at [142, 167] on textarea at bounding box center [223, 140] width 253 height 59
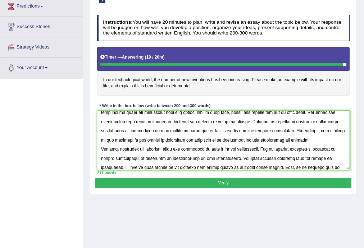
scroll to position [59, 0]
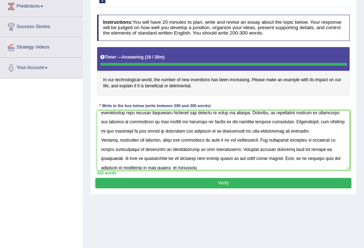
click at [147, 165] on textarea at bounding box center [223, 140] width 253 height 59
type textarea "The increasing influence of increasing the number of new inventions on our live…"
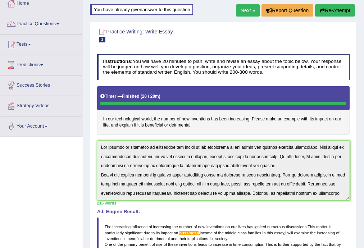
scroll to position [40, 0]
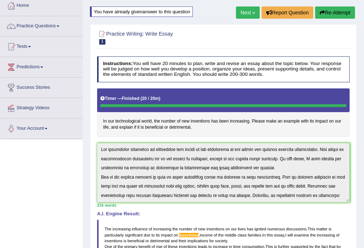
click at [334, 15] on button "Re-Attempt" at bounding box center [335, 12] width 40 height 12
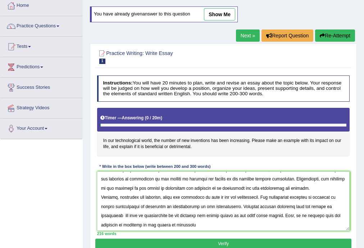
scroll to position [64, 0]
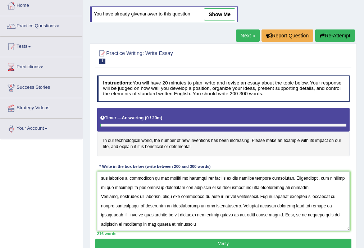
click at [174, 222] on textarea at bounding box center [223, 201] width 253 height 59
drag, startPoint x: 340, startPoint y: 214, endPoint x: 333, endPoint y: 213, distance: 7.3
click at [333, 213] on textarea at bounding box center [223, 201] width 253 height 59
click at [212, 225] on textarea at bounding box center [223, 201] width 253 height 59
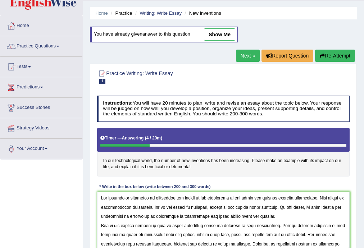
scroll to position [58, 0]
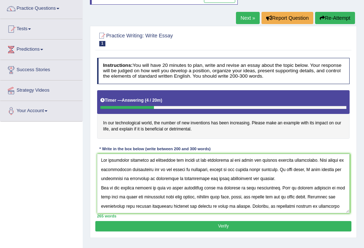
click at [218, 167] on textarea at bounding box center [223, 183] width 253 height 59
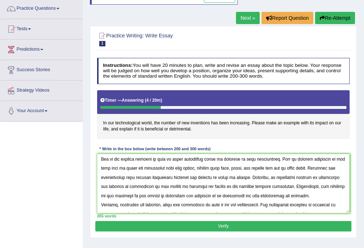
scroll to position [68, 0]
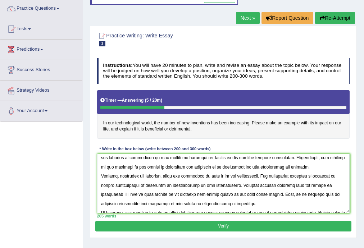
click at [292, 185] on textarea at bounding box center [223, 183] width 253 height 59
click at [122, 192] on textarea at bounding box center [223, 183] width 253 height 59
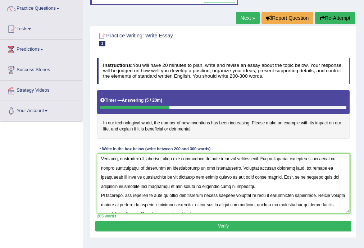
scroll to position [97, 0]
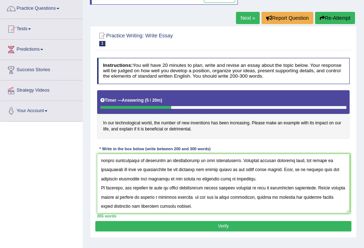
click at [203, 177] on textarea at bounding box center [223, 183] width 253 height 59
click at [211, 197] on textarea at bounding box center [223, 183] width 253 height 59
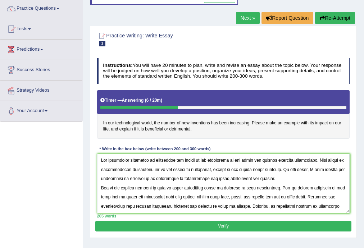
scroll to position [0, 0]
click at [320, 160] on textarea at bounding box center [223, 183] width 253 height 59
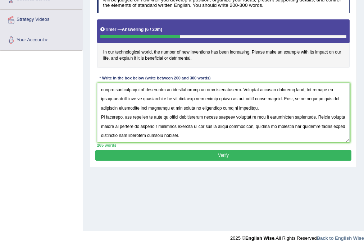
scroll to position [130, 0]
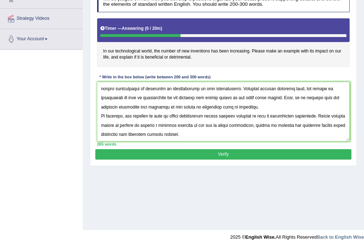
type textarea "The increasing influence of increasing the number of new inventions on our live…"
click at [236, 154] on button "Verify" at bounding box center [223, 154] width 256 height 10
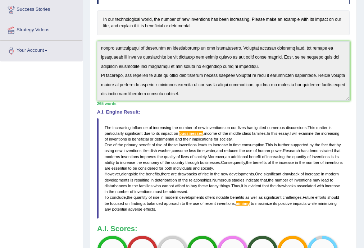
scroll to position [120, 0]
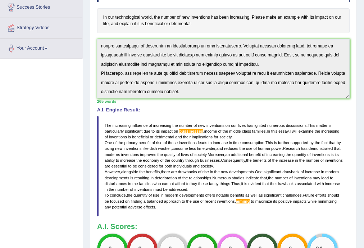
click at [193, 130] on span "bussinesses" at bounding box center [191, 131] width 24 height 4
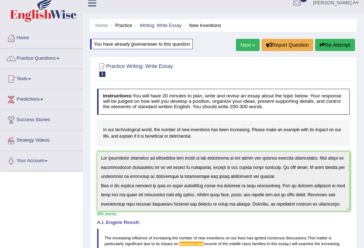
scroll to position [0, 0]
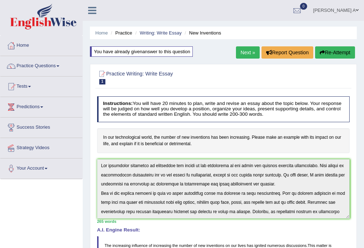
click at [333, 50] on button "Re-Attempt" at bounding box center [335, 52] width 40 height 12
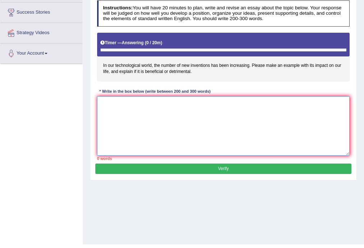
click at [180, 130] on textarea at bounding box center [223, 125] width 253 height 59
paste textarea "The increasing influence of increasing the number of new inventions on our live…"
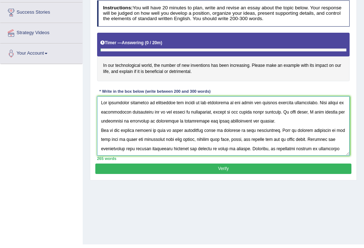
scroll to position [92, 0]
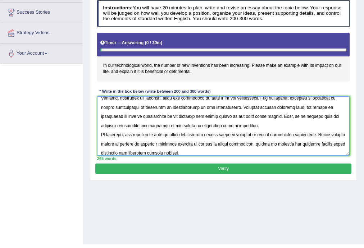
click at [281, 144] on textarea at bounding box center [223, 125] width 253 height 59
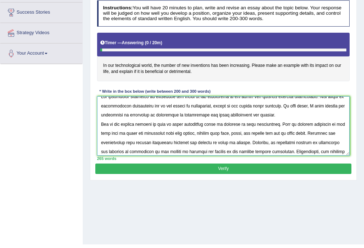
scroll to position [0, 0]
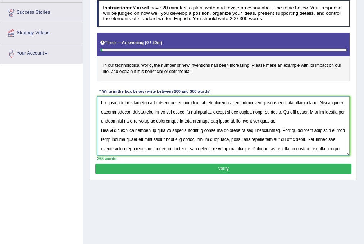
click at [222, 110] on textarea at bounding box center [223, 125] width 253 height 59
type textarea "The increasing influence of increasing the number of new inventions on our live…"
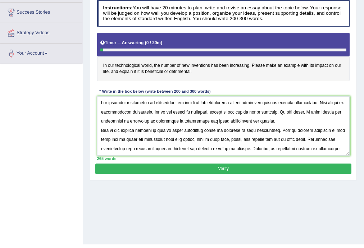
click at [237, 168] on button "Verify" at bounding box center [223, 169] width 256 height 10
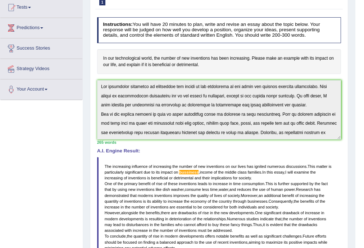
scroll to position [29, 0]
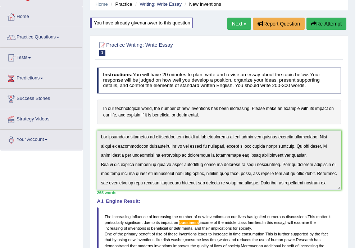
click at [321, 23] on button "Re-Attempt" at bounding box center [327, 24] width 40 height 12
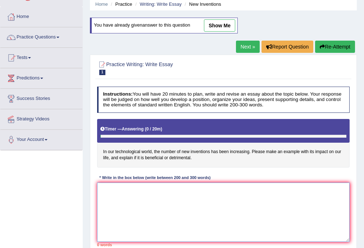
click at [189, 195] on textarea at bounding box center [223, 212] width 253 height 59
paste textarea "The increasing influence of increasing the number of new inventions on our live…"
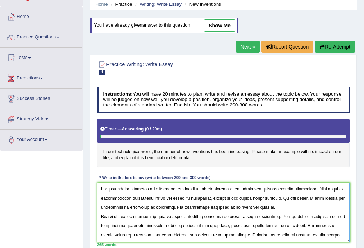
click at [205, 198] on textarea at bounding box center [223, 212] width 253 height 59
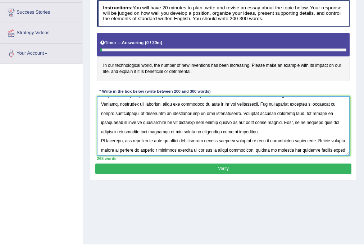
scroll to position [97, 0]
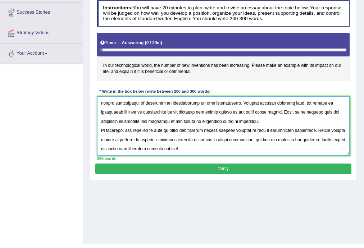
click at [280, 139] on textarea at bounding box center [223, 125] width 253 height 59
type textarea "The increasing influence of increasing the number of new inventions on our live…"
click at [279, 165] on button "Verify" at bounding box center [223, 169] width 256 height 10
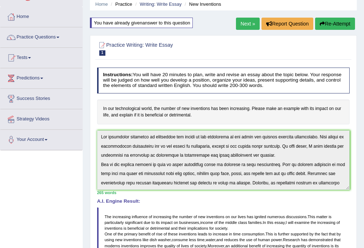
scroll to position [0, 0]
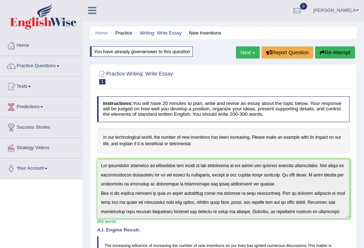
click at [245, 55] on link "Next »" at bounding box center [248, 52] width 24 height 12
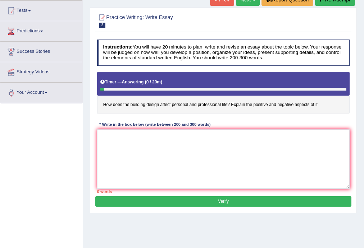
scroll to position [86, 0]
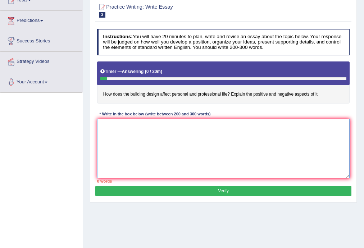
click at [182, 162] on textarea at bounding box center [223, 148] width 253 height 59
click at [235, 124] on textarea "The increase influence of on our lives has ignited numerous discuissions" at bounding box center [223, 148] width 253 height 59
click at [247, 124] on textarea "The increase influence of on our lives has ignited numerous discussions" at bounding box center [223, 148] width 253 height 59
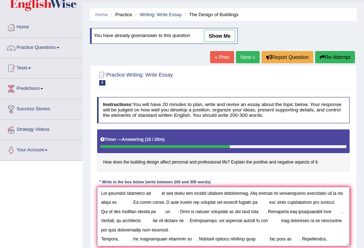
scroll to position [58, 0]
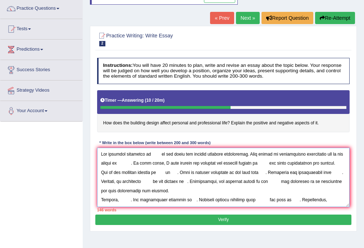
click at [151, 154] on textarea at bounding box center [223, 177] width 253 height 59
click at [150, 154] on textarea at bounding box center [223, 177] width 253 height 59
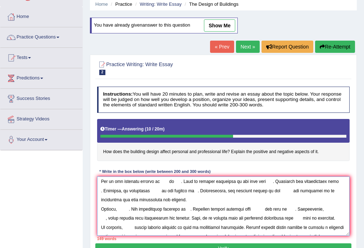
scroll to position [0, 0]
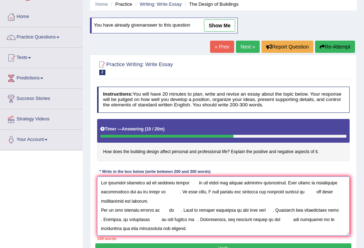
click at [195, 182] on textarea at bounding box center [223, 206] width 253 height 59
click at [162, 192] on textarea at bounding box center [223, 206] width 253 height 59
click at [160, 192] on textarea at bounding box center [223, 206] width 253 height 59
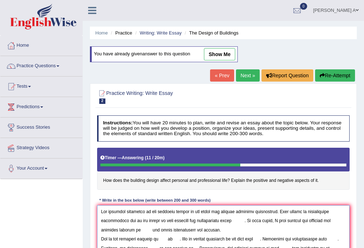
click at [238, 220] on textarea at bounding box center [223, 234] width 253 height 59
click at [239, 221] on textarea at bounding box center [223, 234] width 253 height 59
click at [125, 229] on textarea at bounding box center [223, 234] width 253 height 59
click at [121, 229] on textarea at bounding box center [223, 234] width 253 height 59
click at [123, 229] on textarea at bounding box center [223, 234] width 253 height 59
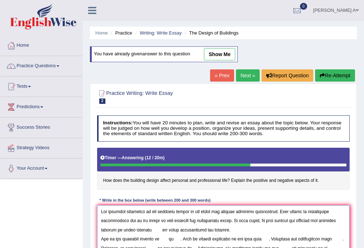
click at [135, 230] on textarea at bounding box center [223, 234] width 253 height 59
click at [152, 229] on textarea at bounding box center [223, 234] width 253 height 59
click at [173, 230] on textarea at bounding box center [223, 234] width 253 height 59
click at [233, 229] on textarea at bounding box center [223, 234] width 253 height 59
click at [159, 238] on textarea at bounding box center [223, 234] width 253 height 59
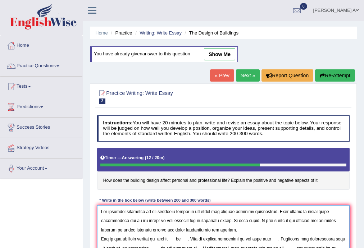
click at [159, 238] on textarea at bounding box center [223, 234] width 253 height 59
click at [173, 239] on textarea at bounding box center [223, 234] width 253 height 59
click at [202, 237] on textarea at bounding box center [223, 234] width 253 height 59
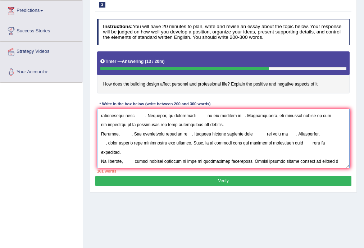
scroll to position [115, 0]
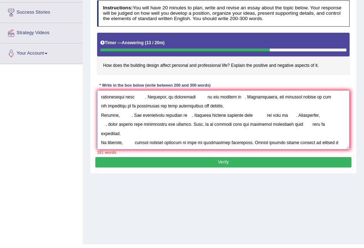
type textarea "The increase influence of the building design on our lives has ignited numerous…"
click at [244, 161] on button "Verify" at bounding box center [223, 162] width 256 height 10
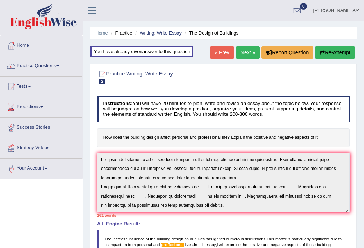
scroll to position [43, 0]
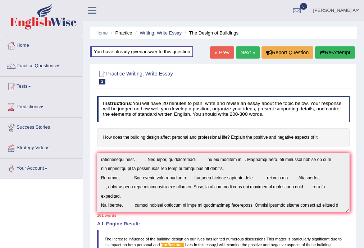
click at [330, 51] on button "Re-Attempt" at bounding box center [335, 52] width 40 height 12
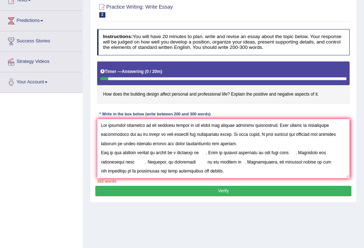
click at [201, 153] on textarea at bounding box center [223, 148] width 253 height 59
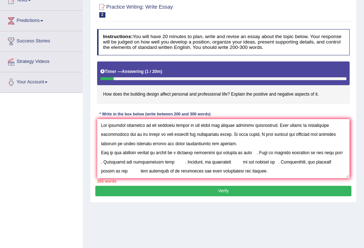
click at [251, 153] on textarea at bounding box center [223, 148] width 253 height 59
click at [327, 153] on textarea at bounding box center [223, 148] width 253 height 59
click at [324, 153] on textarea at bounding box center [223, 148] width 253 height 59
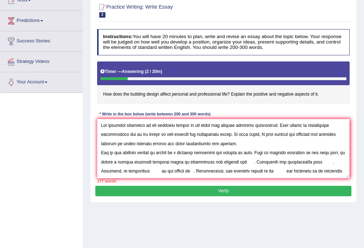
click at [244, 162] on textarea at bounding box center [223, 148] width 253 height 59
click at [305, 161] on textarea at bounding box center [223, 148] width 253 height 59
drag, startPoint x: 214, startPoint y: 153, endPoint x: 200, endPoint y: 153, distance: 13.7
click at [200, 153] on textarea at bounding box center [223, 148] width 253 height 59
click at [137, 171] on textarea at bounding box center [223, 148] width 253 height 59
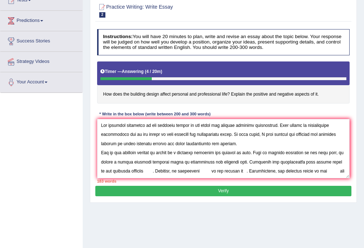
click at [136, 171] on textarea at bounding box center [223, 148] width 253 height 59
click at [210, 171] on textarea at bounding box center [223, 148] width 253 height 59
click at [206, 170] on textarea at bounding box center [223, 148] width 253 height 59
click at [206, 171] on textarea at bounding box center [223, 148] width 253 height 59
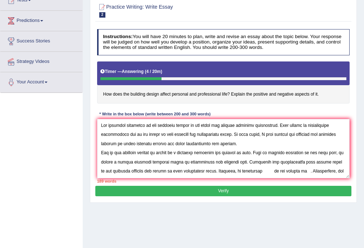
click at [251, 172] on textarea at bounding box center [223, 148] width 253 height 59
click at [314, 171] on textarea at bounding box center [223, 148] width 253 height 59
click at [332, 170] on textarea at bounding box center [223, 148] width 253 height 59
click at [331, 172] on textarea at bounding box center [223, 148] width 253 height 59
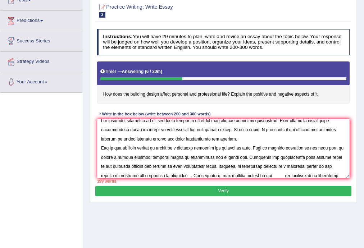
click at [142, 174] on textarea at bounding box center [223, 148] width 253 height 59
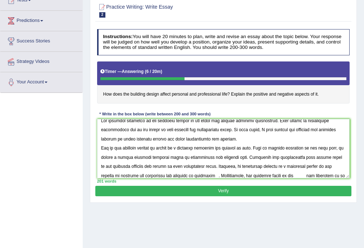
click at [194, 175] on textarea at bounding box center [223, 148] width 253 height 59
click at [231, 175] on textarea at bounding box center [223, 148] width 253 height 59
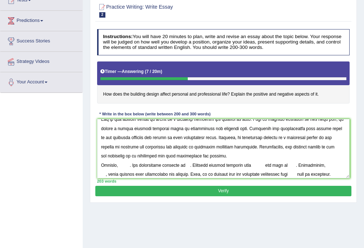
click at [311, 148] on textarea at bounding box center [223, 148] width 253 height 59
click at [308, 147] on textarea at bounding box center [223, 148] width 253 height 59
click at [332, 148] on textarea at bounding box center [223, 148] width 253 height 59
click at [326, 147] on textarea at bounding box center [223, 148] width 253 height 59
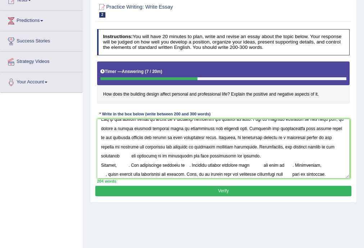
click at [100, 154] on textarea at bounding box center [223, 148] width 253 height 59
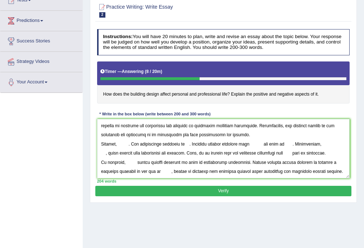
click at [158, 133] on textarea at bounding box center [223, 148] width 253 height 59
click at [119, 143] on textarea at bounding box center [223, 148] width 253 height 59
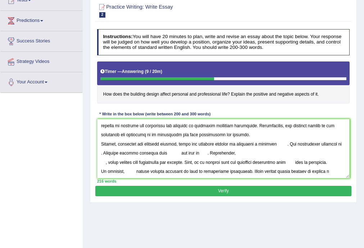
click at [283, 144] on textarea at bounding box center [223, 148] width 253 height 59
click at [284, 144] on textarea at bounding box center [223, 148] width 253 height 59
click at [330, 142] on textarea at bounding box center [223, 148] width 253 height 59
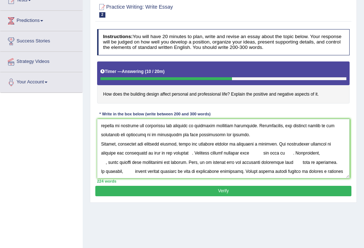
click at [189, 151] on textarea at bounding box center [223, 148] width 253 height 59
click at [249, 153] on textarea at bounding box center [223, 148] width 253 height 59
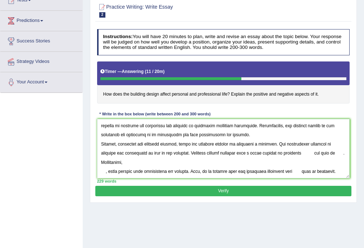
click at [315, 153] on textarea at bounding box center [223, 148] width 253 height 59
click at [328, 152] on textarea at bounding box center [223, 148] width 253 height 59
click at [326, 152] on textarea at bounding box center [223, 148] width 253 height 59
click at [203, 164] on textarea at bounding box center [223, 148] width 253 height 59
click at [204, 164] on textarea at bounding box center [223, 148] width 253 height 59
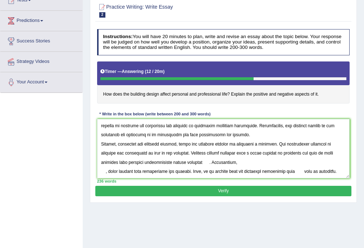
click at [203, 163] on textarea at bounding box center [223, 148] width 253 height 59
click at [230, 160] on textarea at bounding box center [223, 148] width 253 height 59
click at [225, 163] on textarea at bounding box center [223, 148] width 253 height 59
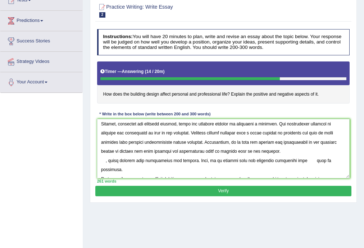
scroll to position [97, 0]
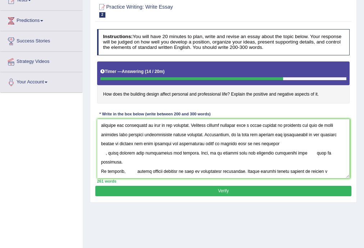
click at [104, 154] on textarea at bounding box center [223, 148] width 253 height 59
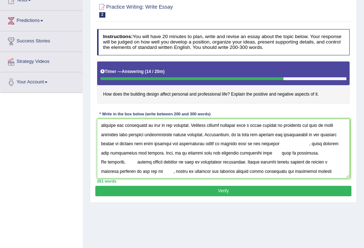
scroll to position [86, 0]
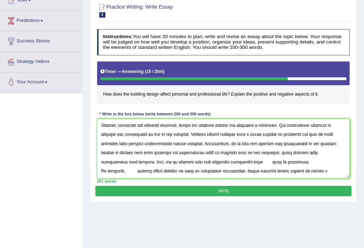
drag, startPoint x: 117, startPoint y: 154, endPoint x: 213, endPoint y: 153, distance: 95.3
click at [213, 153] on textarea at bounding box center [223, 148] width 253 height 59
click at [125, 150] on textarea at bounding box center [223, 148] width 253 height 59
click at [139, 150] on textarea at bounding box center [223, 148] width 253 height 59
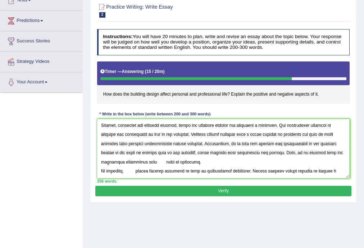
click at [157, 152] on textarea at bounding box center [223, 148] width 253 height 59
click at [175, 151] on textarea at bounding box center [223, 148] width 253 height 59
click at [182, 162] on textarea at bounding box center [223, 148] width 253 height 59
click at [227, 161] on textarea at bounding box center [223, 148] width 253 height 59
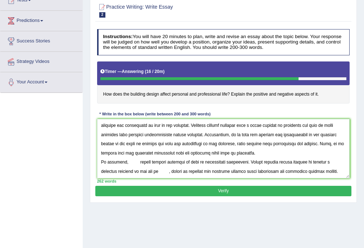
scroll to position [115, 0]
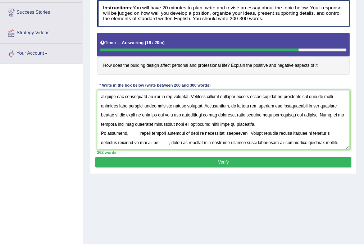
click at [128, 132] on textarea at bounding box center [223, 119] width 253 height 59
click at [126, 134] on textarea at bounding box center [223, 119] width 253 height 59
click at [174, 132] on textarea at bounding box center [223, 119] width 253 height 59
click at [181, 142] on textarea at bounding box center [223, 119] width 253 height 59
click at [181, 140] on textarea at bounding box center [223, 119] width 253 height 59
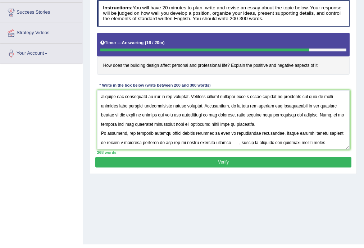
click at [233, 142] on textarea at bounding box center [223, 119] width 253 height 59
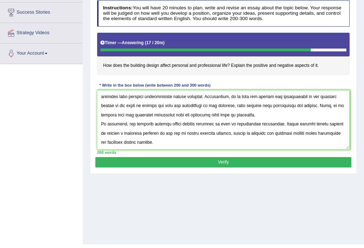
type textarea "The increase influence of the building design on our lives has ignited numerous…"
click at [220, 161] on button "Verify" at bounding box center [223, 162] width 256 height 10
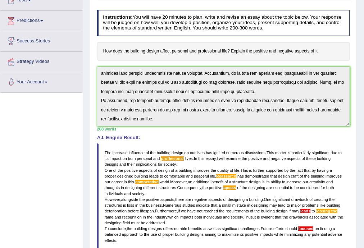
scroll to position [0, 0]
